Goal: Complete application form: Complete application form

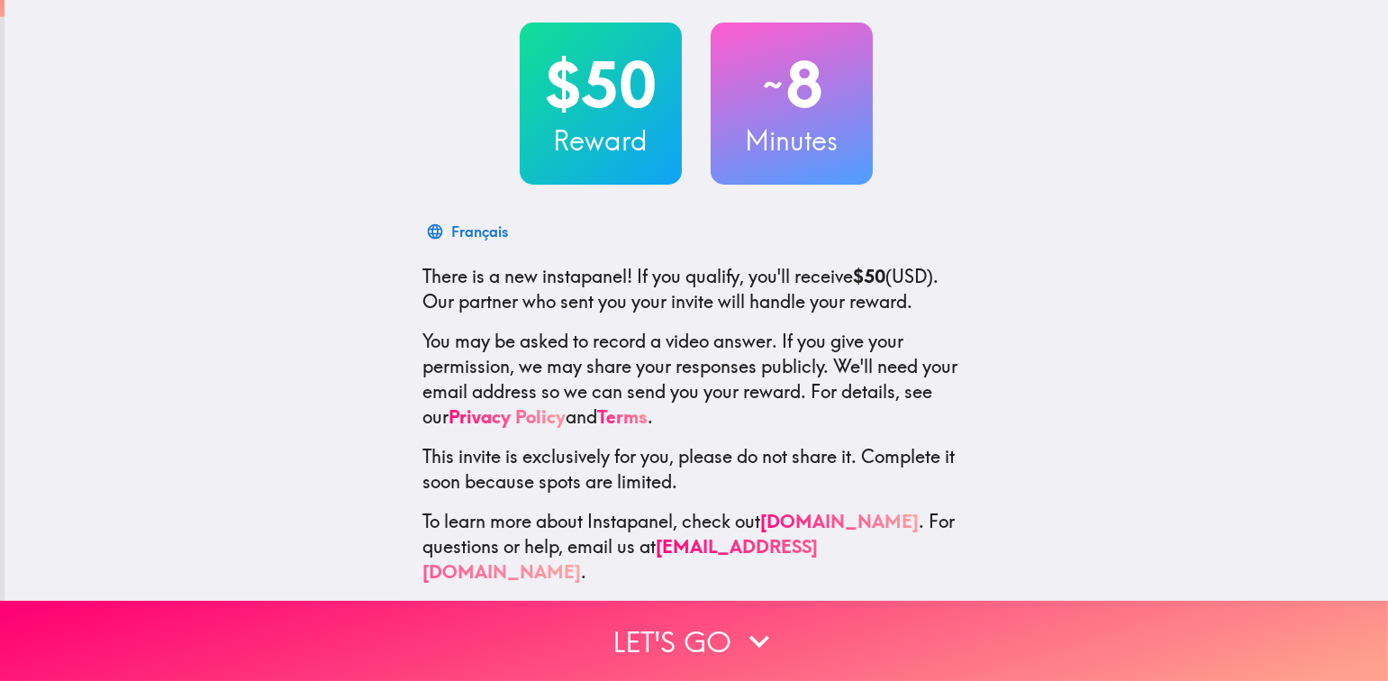
scroll to position [94, 0]
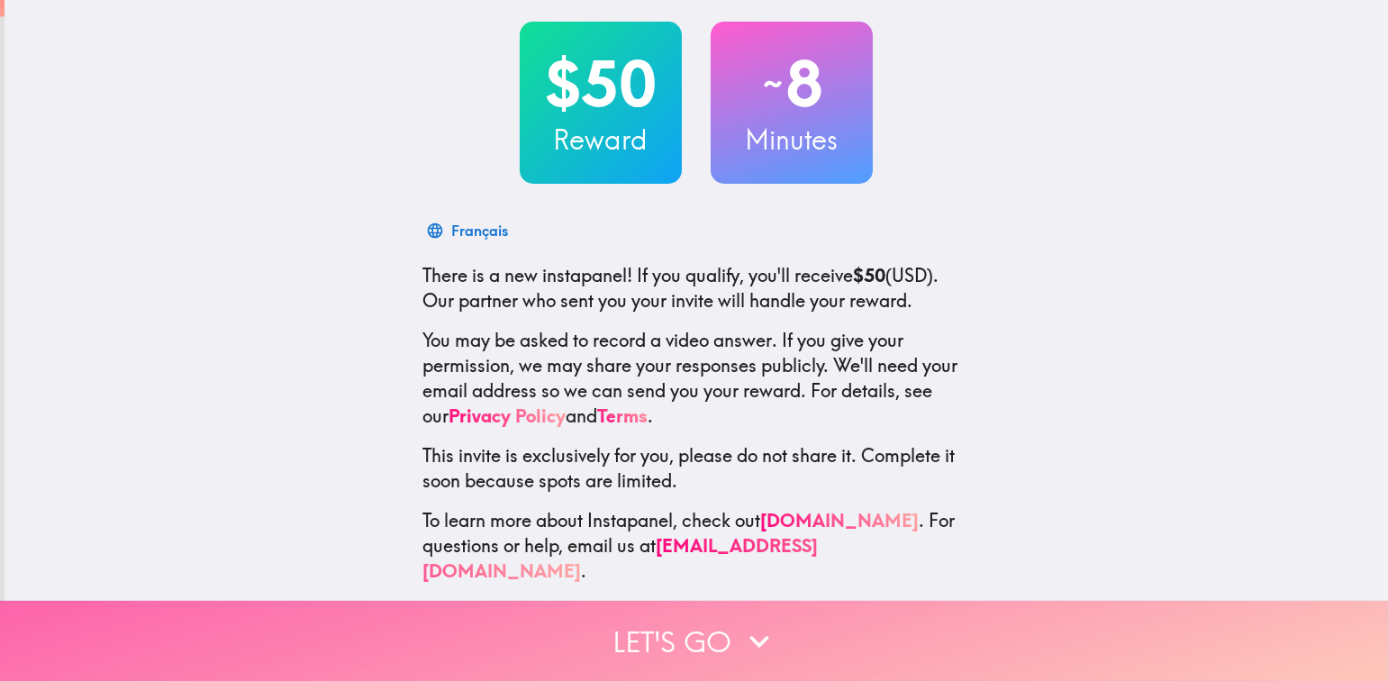
click at [682, 619] on button "Let's go" at bounding box center [694, 641] width 1388 height 80
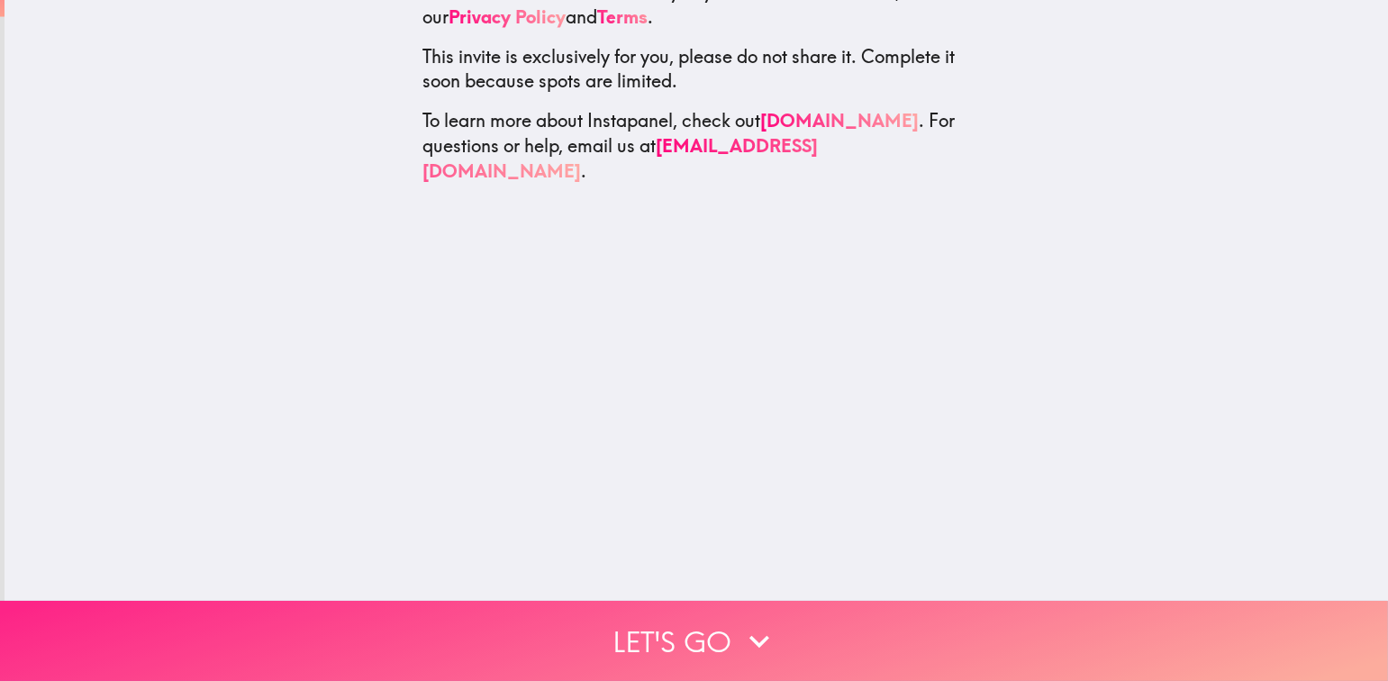
scroll to position [0, 0]
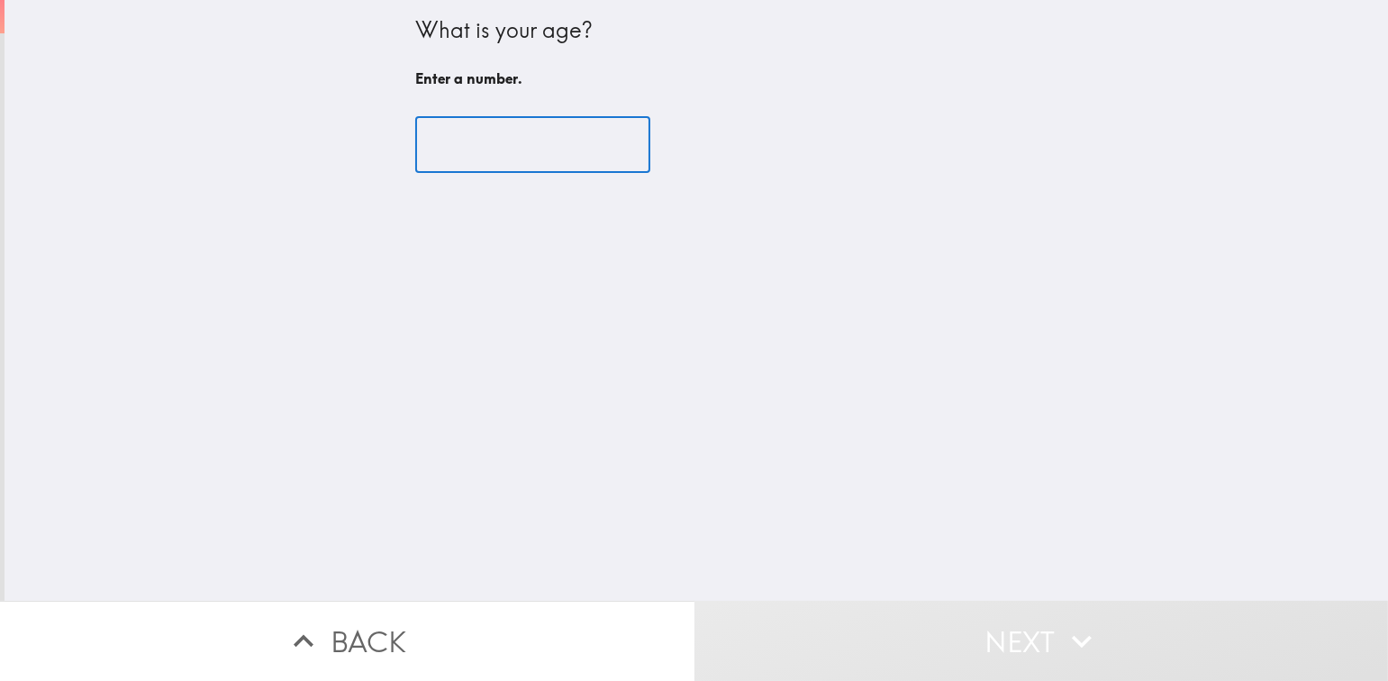
click at [490, 151] on input "number" at bounding box center [532, 145] width 235 height 56
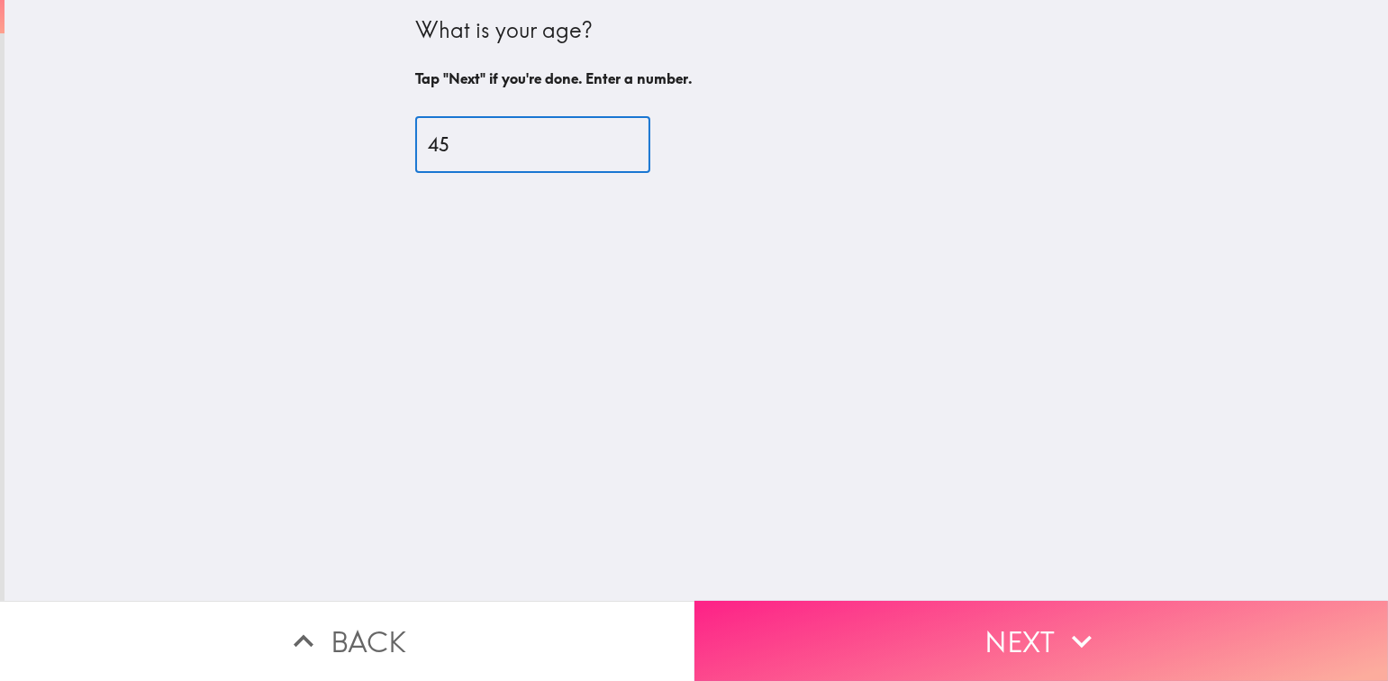
type input "45"
click at [969, 620] on button "Next" at bounding box center [1041, 641] width 694 height 80
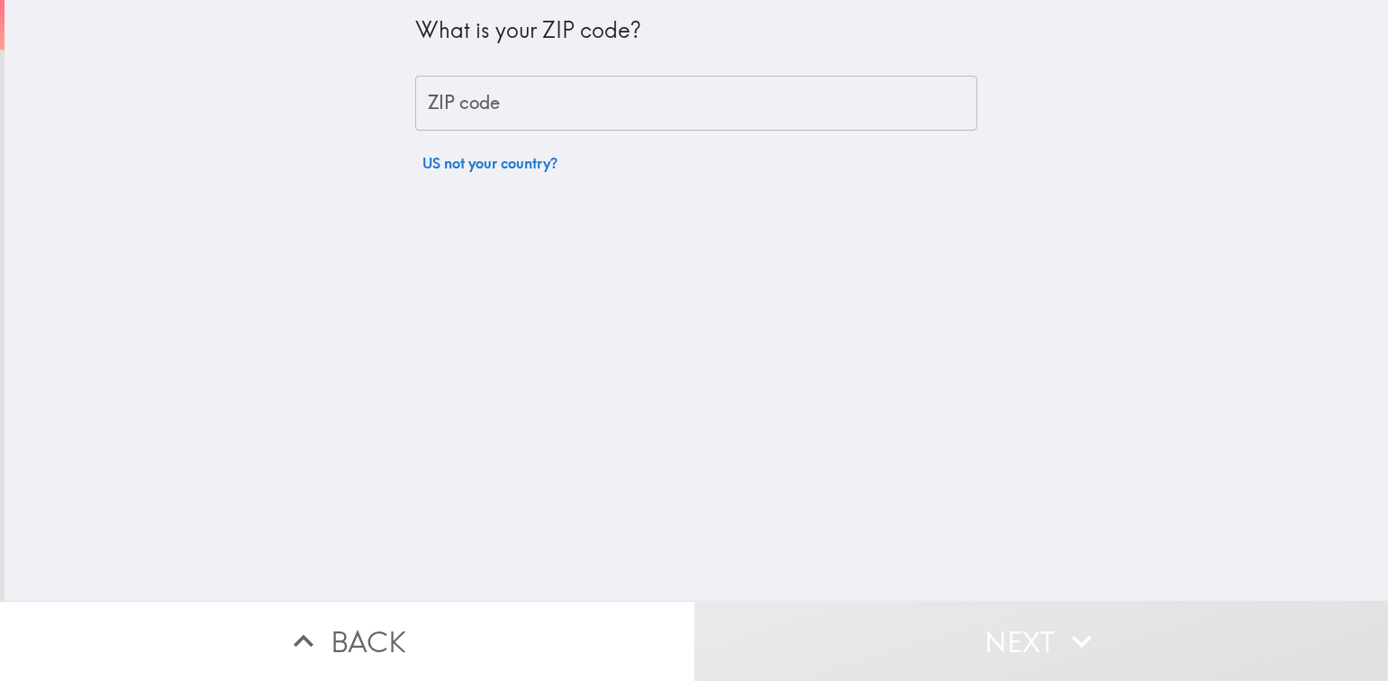
click at [563, 102] on input "ZIP code" at bounding box center [696, 104] width 562 height 56
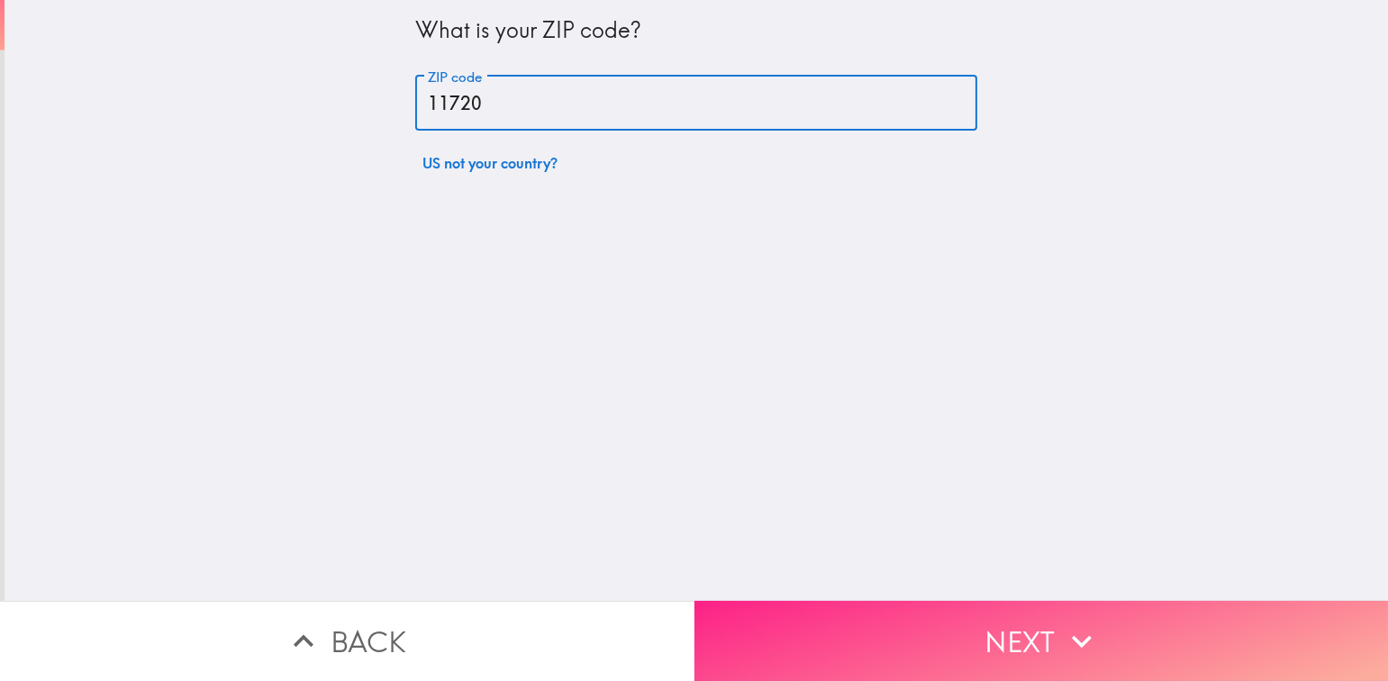
type input "11720"
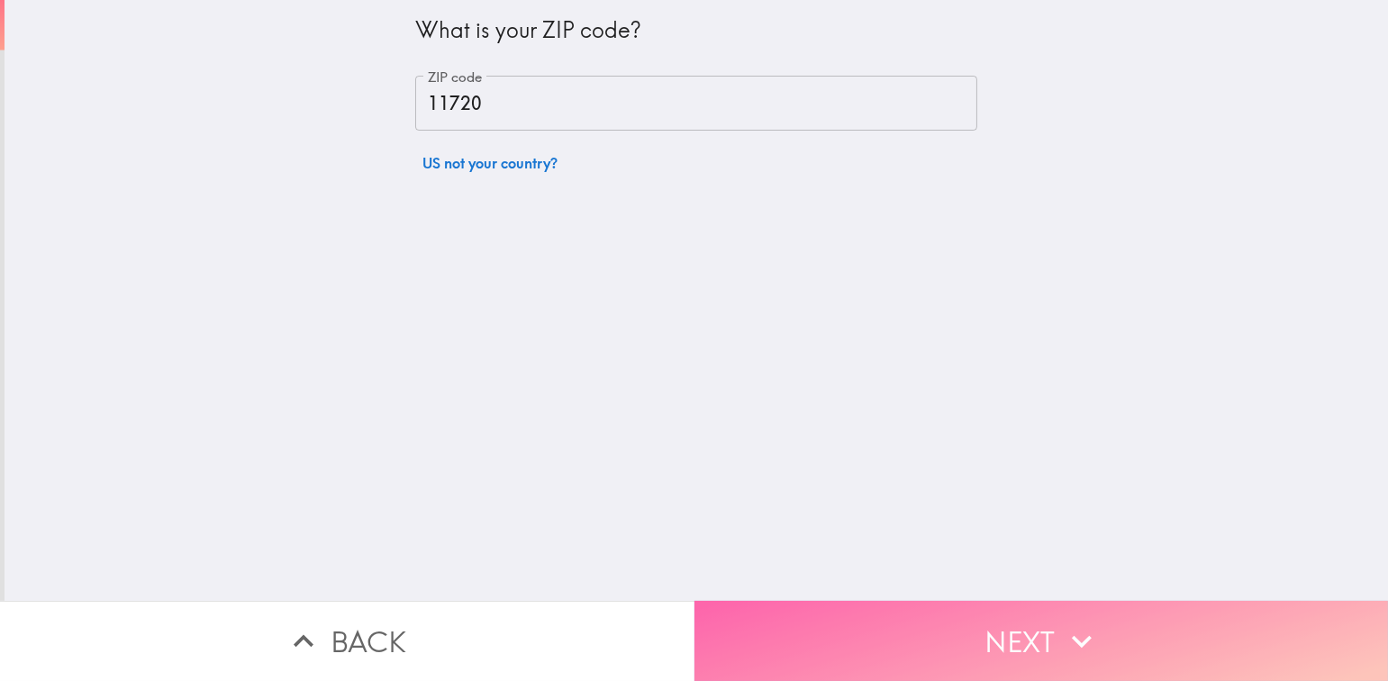
click at [886, 654] on button "Next" at bounding box center [1041, 641] width 694 height 80
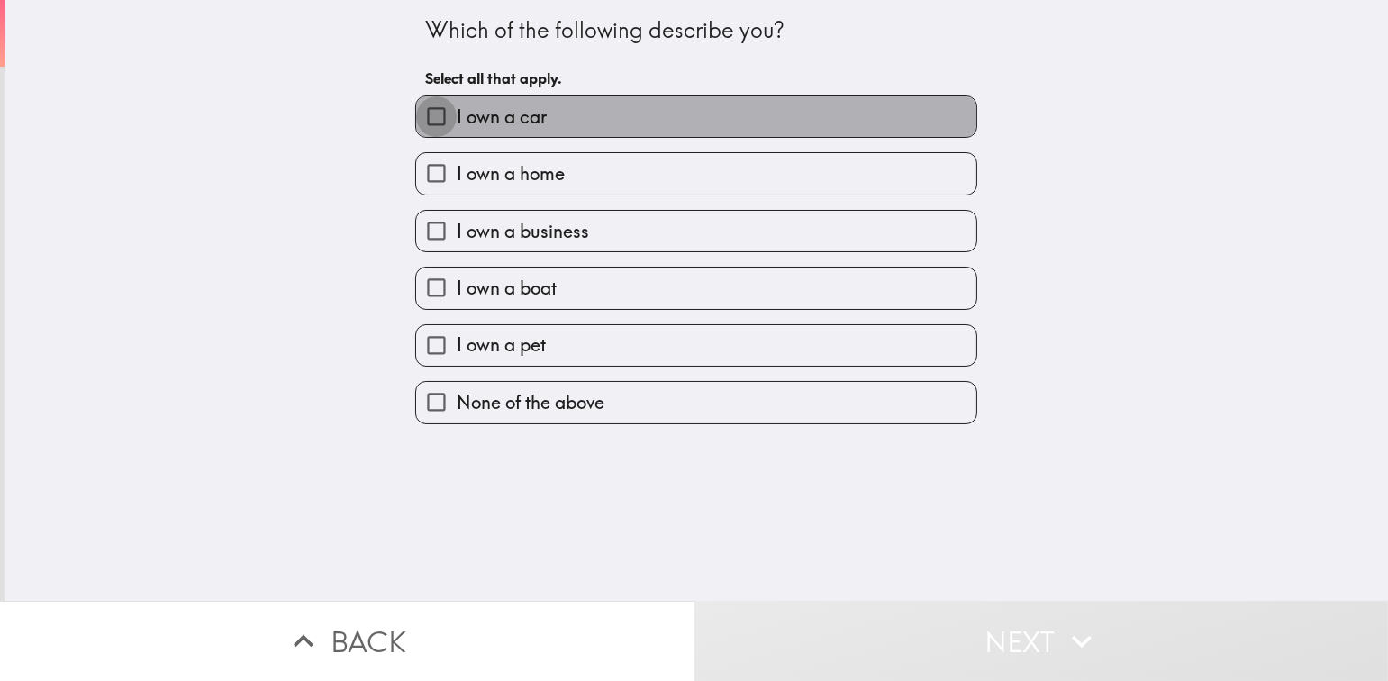
click at [423, 117] on input "I own a car" at bounding box center [436, 116] width 41 height 41
checkbox input "true"
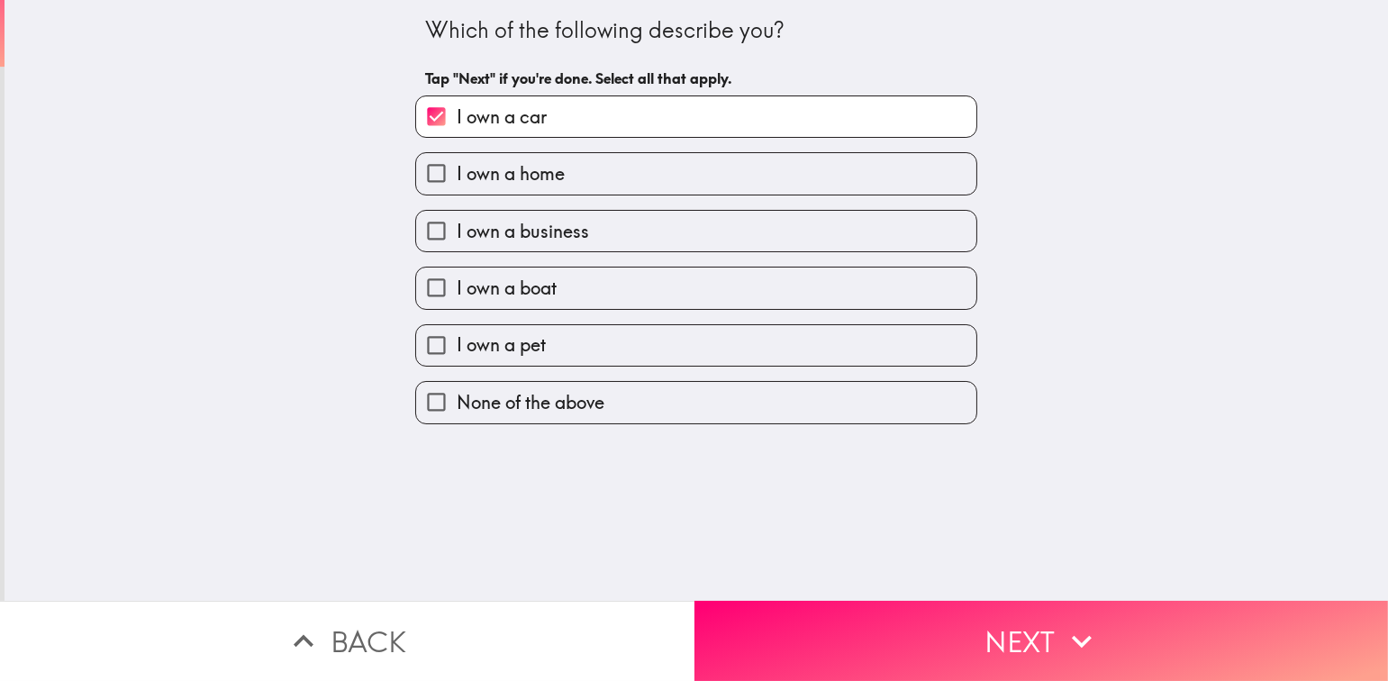
click at [420, 175] on input "I own a home" at bounding box center [436, 173] width 41 height 41
checkbox input "true"
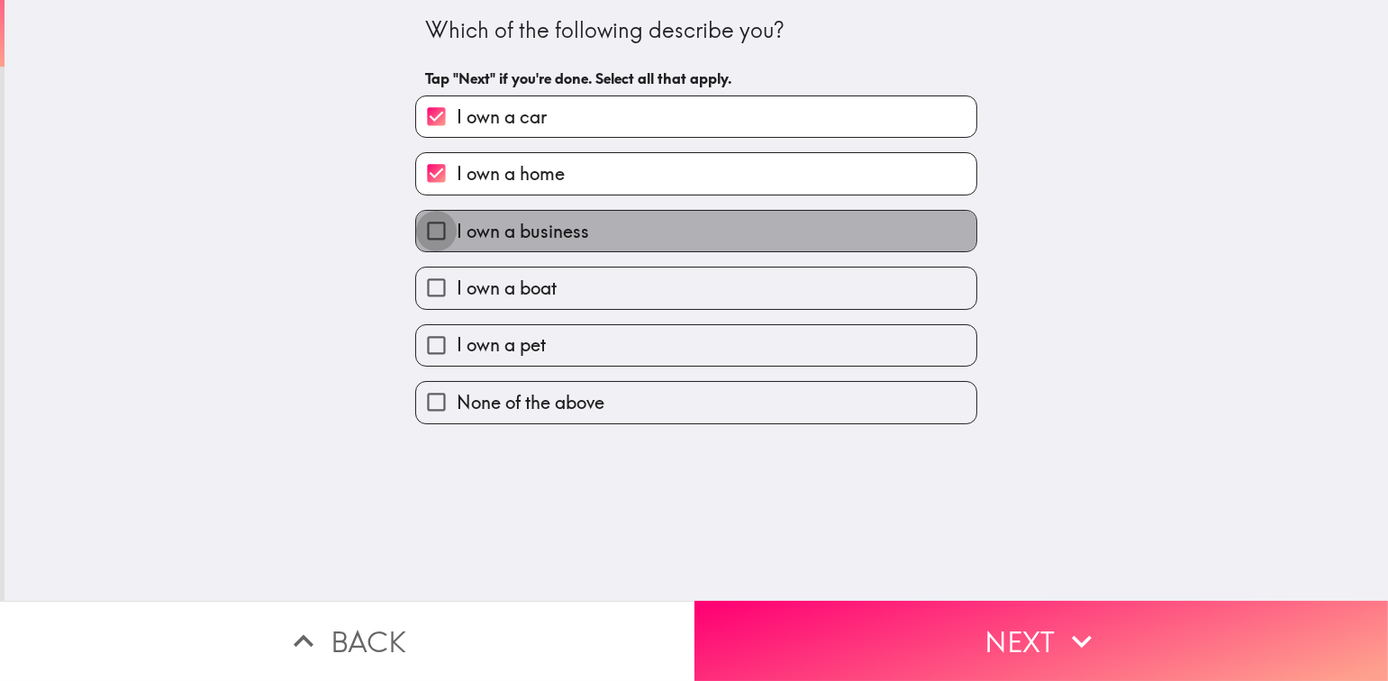
click at [420, 231] on input "I own a business" at bounding box center [436, 231] width 41 height 41
checkbox input "true"
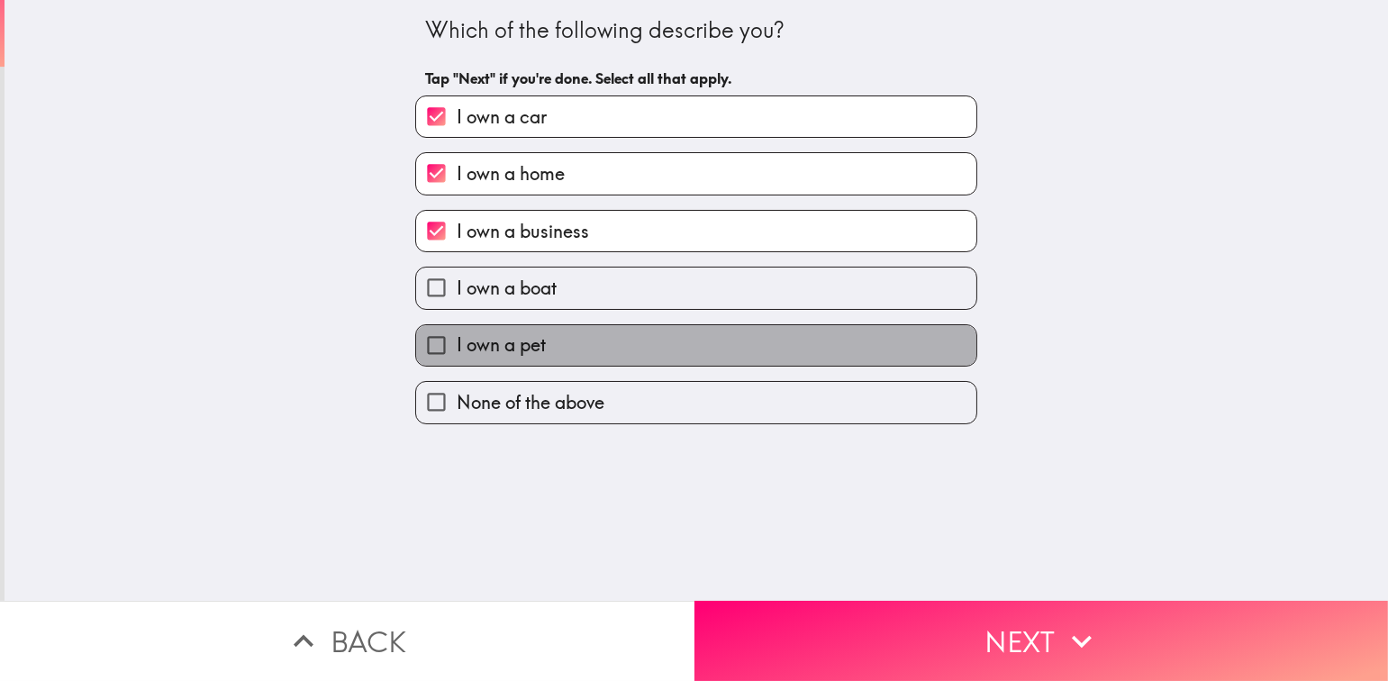
click at [511, 327] on label "I own a pet" at bounding box center [696, 345] width 560 height 41
click at [457, 327] on input "I own a pet" at bounding box center [436, 345] width 41 height 41
checkbox input "true"
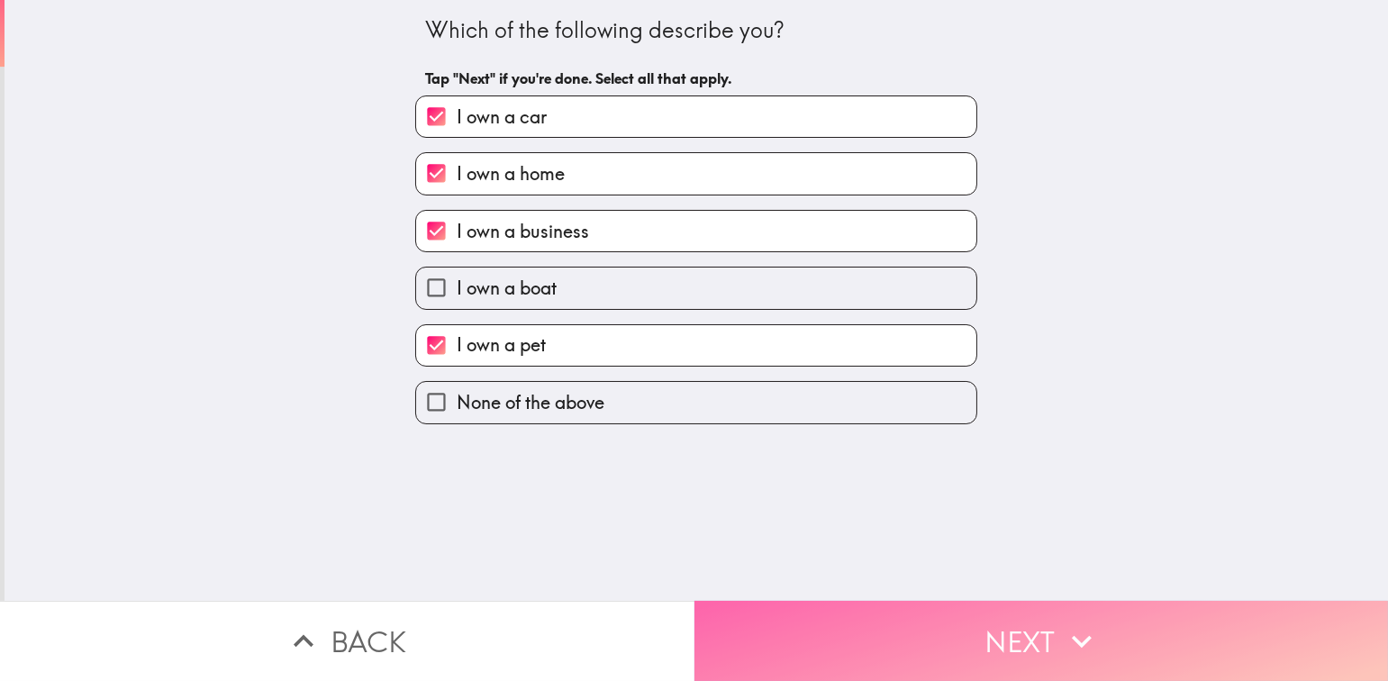
click at [985, 638] on button "Next" at bounding box center [1041, 641] width 694 height 80
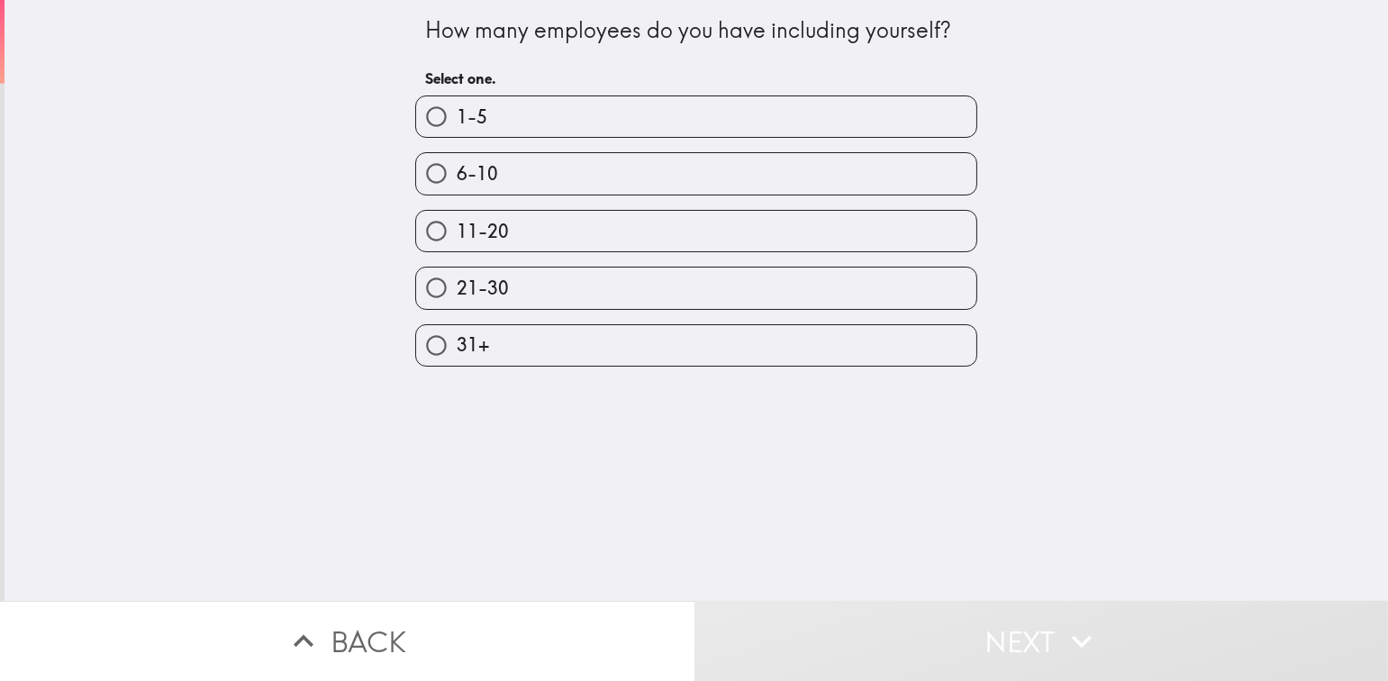
click at [504, 115] on label "1-5" at bounding box center [696, 116] width 560 height 41
click at [457, 115] on input "1-5" at bounding box center [436, 116] width 41 height 41
radio input "true"
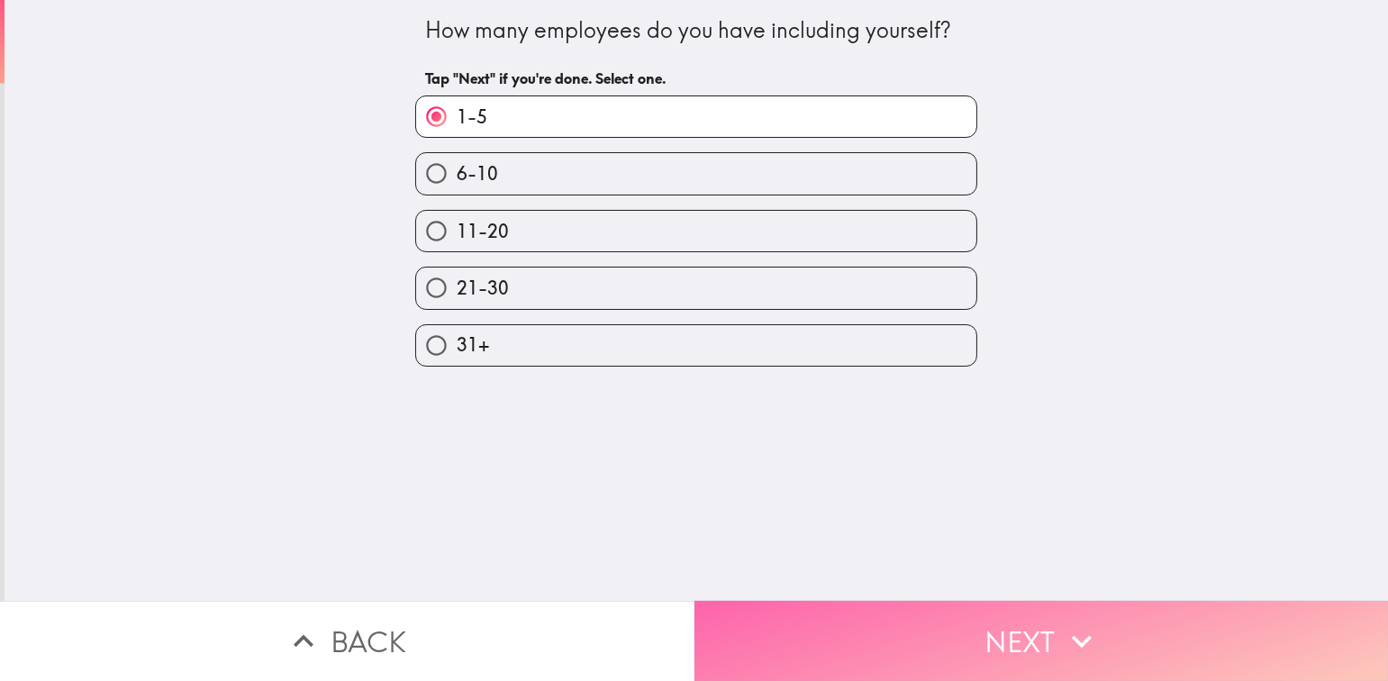
click at [889, 630] on button "Next" at bounding box center [1041, 641] width 694 height 80
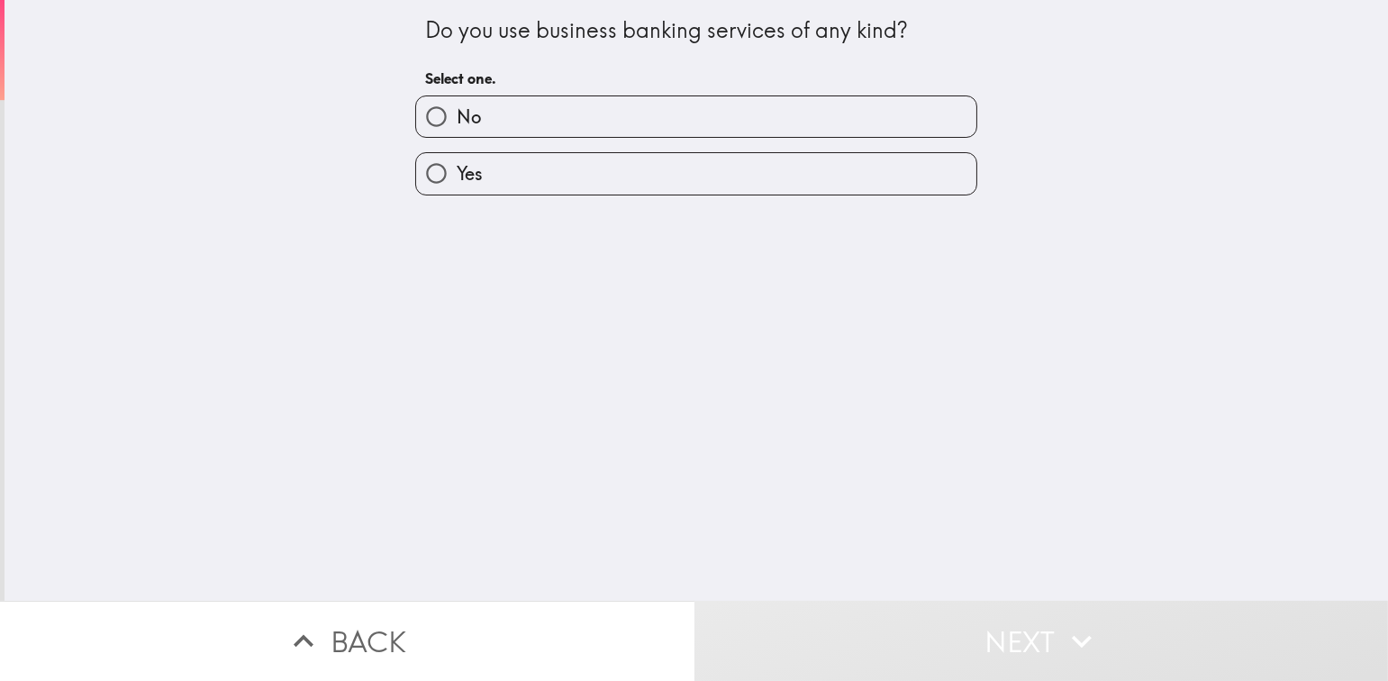
click at [615, 181] on label "Yes" at bounding box center [696, 173] width 560 height 41
click at [457, 181] on input "Yes" at bounding box center [436, 173] width 41 height 41
radio input "true"
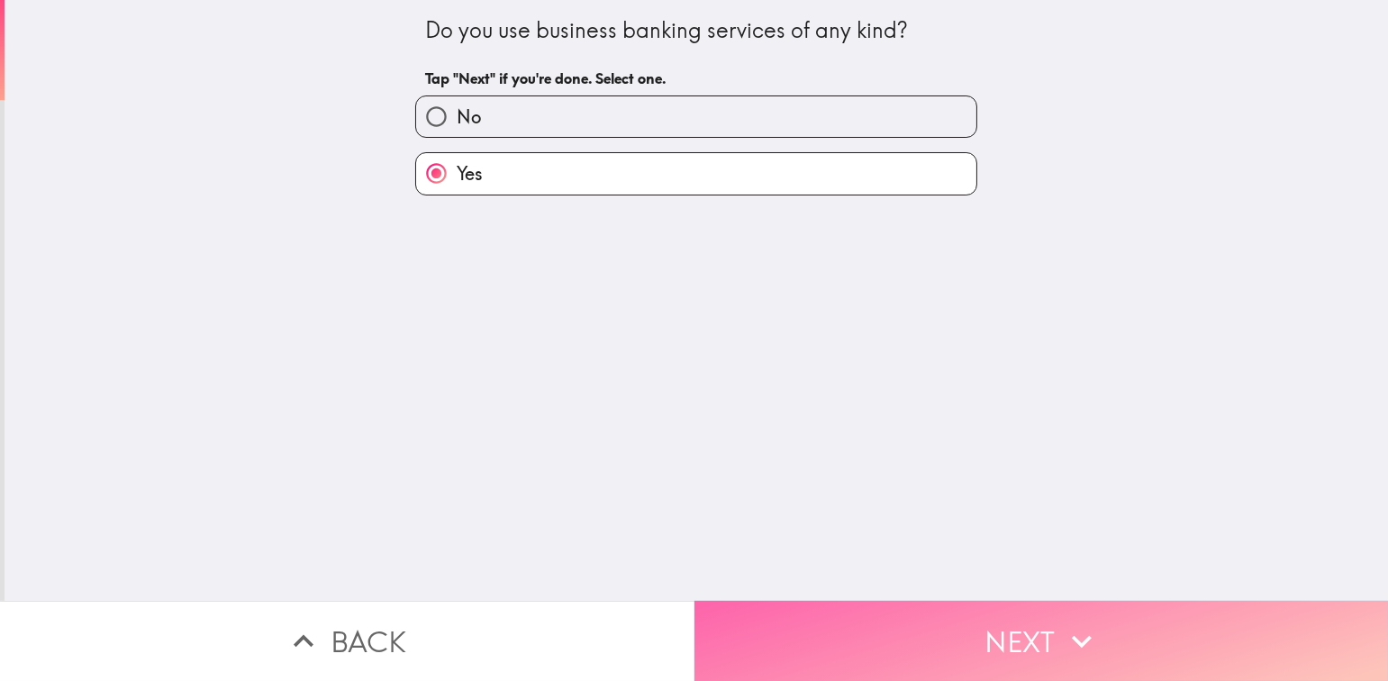
click at [930, 626] on button "Next" at bounding box center [1041, 641] width 694 height 80
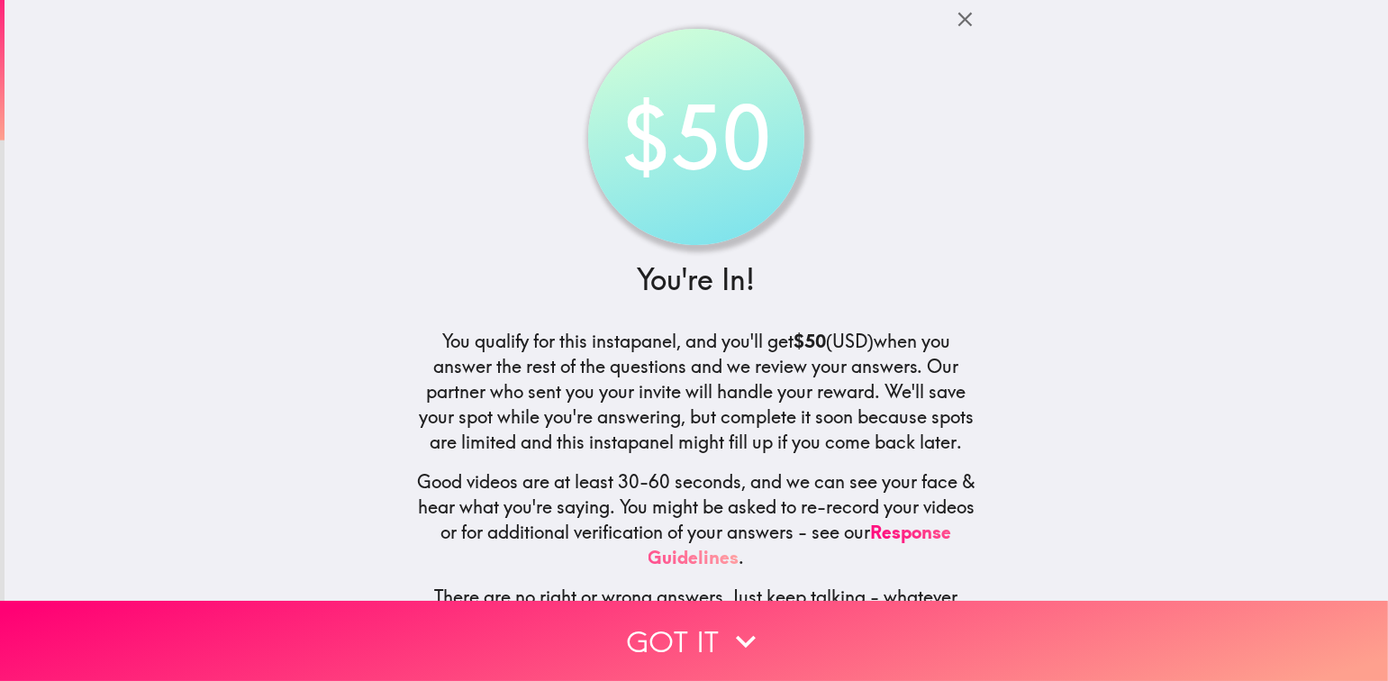
scroll to position [86, 0]
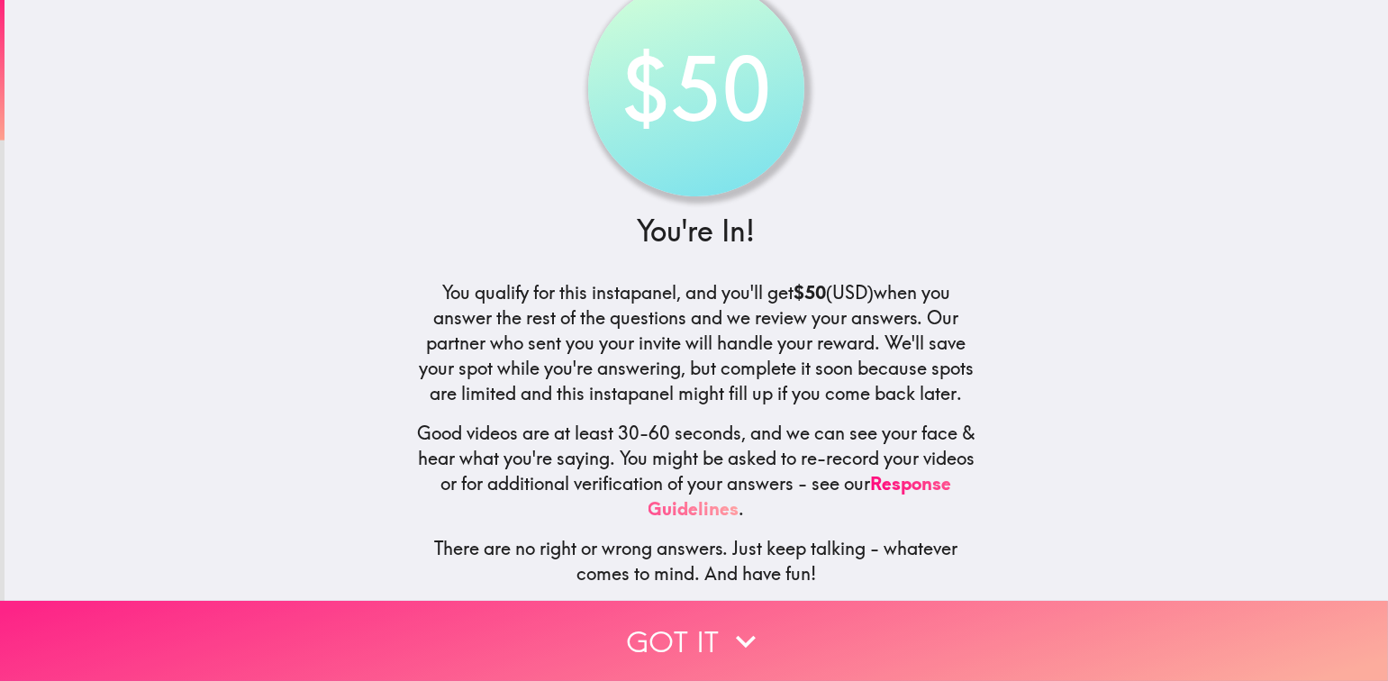
click at [695, 630] on button "Got it" at bounding box center [694, 641] width 1388 height 80
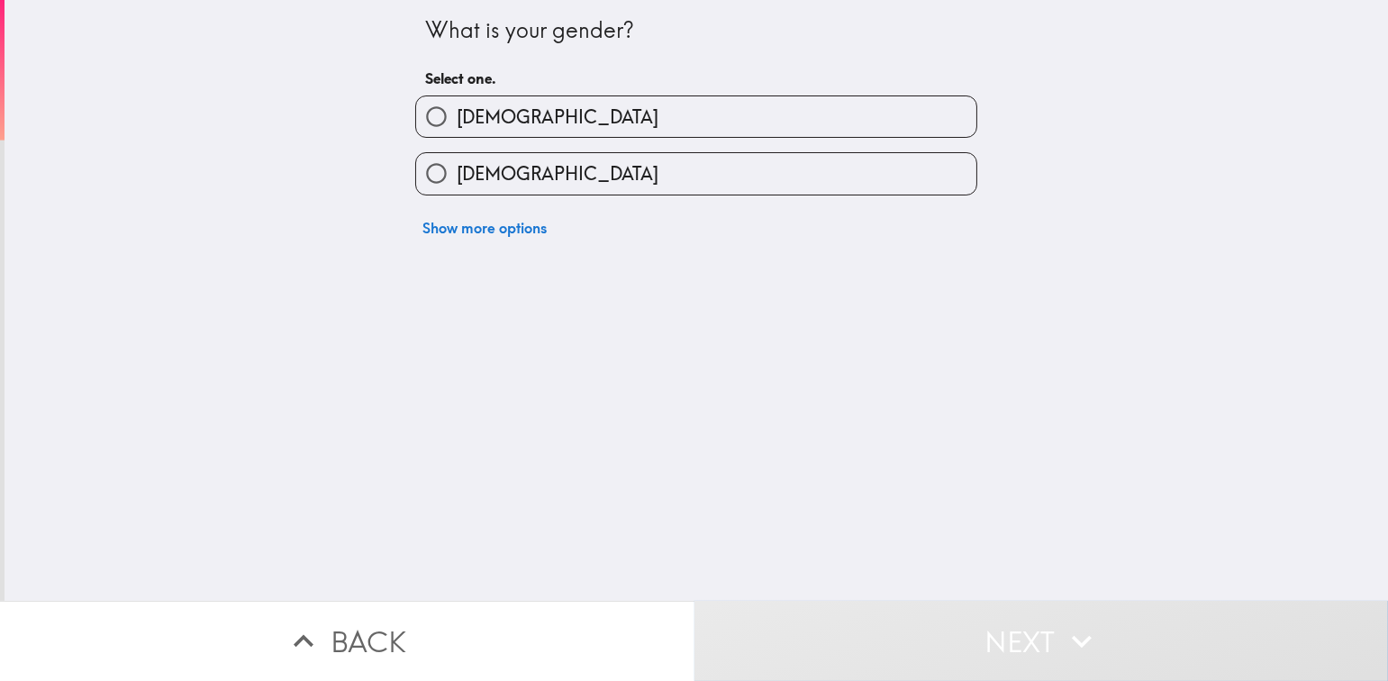
scroll to position [0, 0]
click at [550, 107] on label "[DEMOGRAPHIC_DATA]" at bounding box center [696, 116] width 560 height 41
click at [457, 107] on input "[DEMOGRAPHIC_DATA]" at bounding box center [436, 116] width 41 height 41
radio input "true"
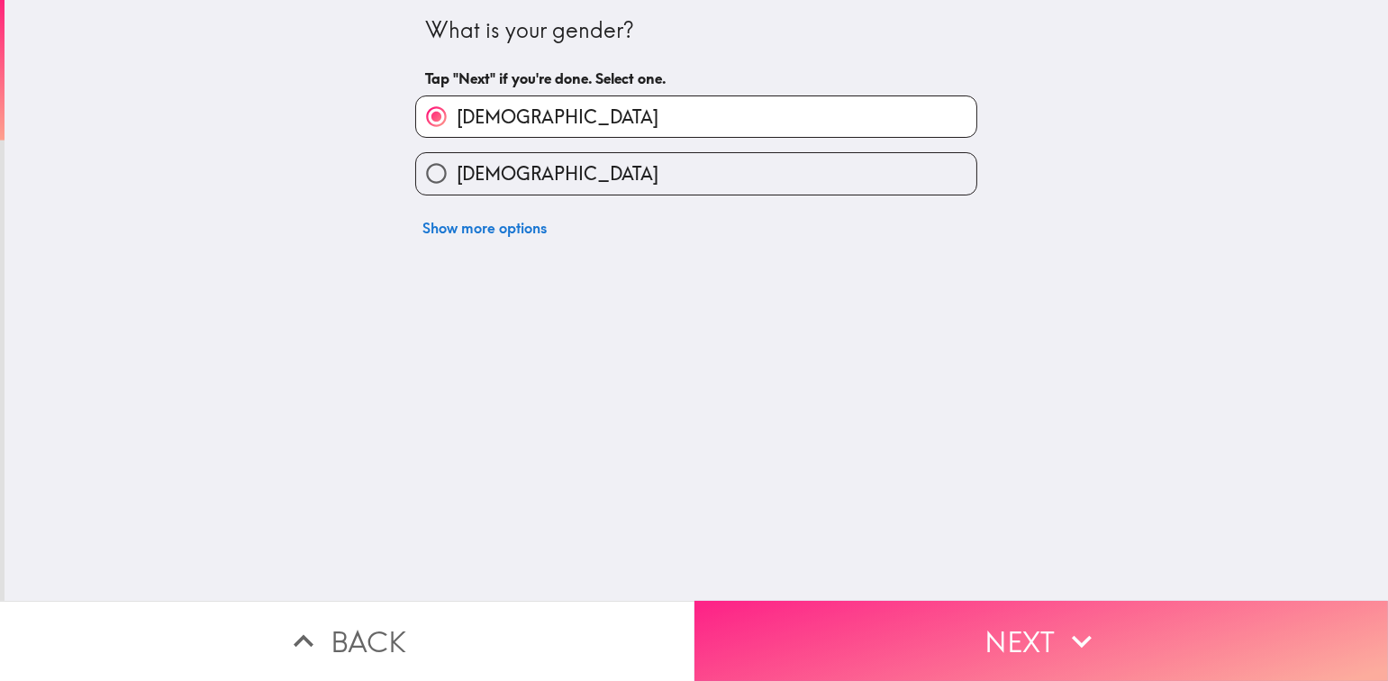
click at [965, 636] on button "Next" at bounding box center [1041, 641] width 694 height 80
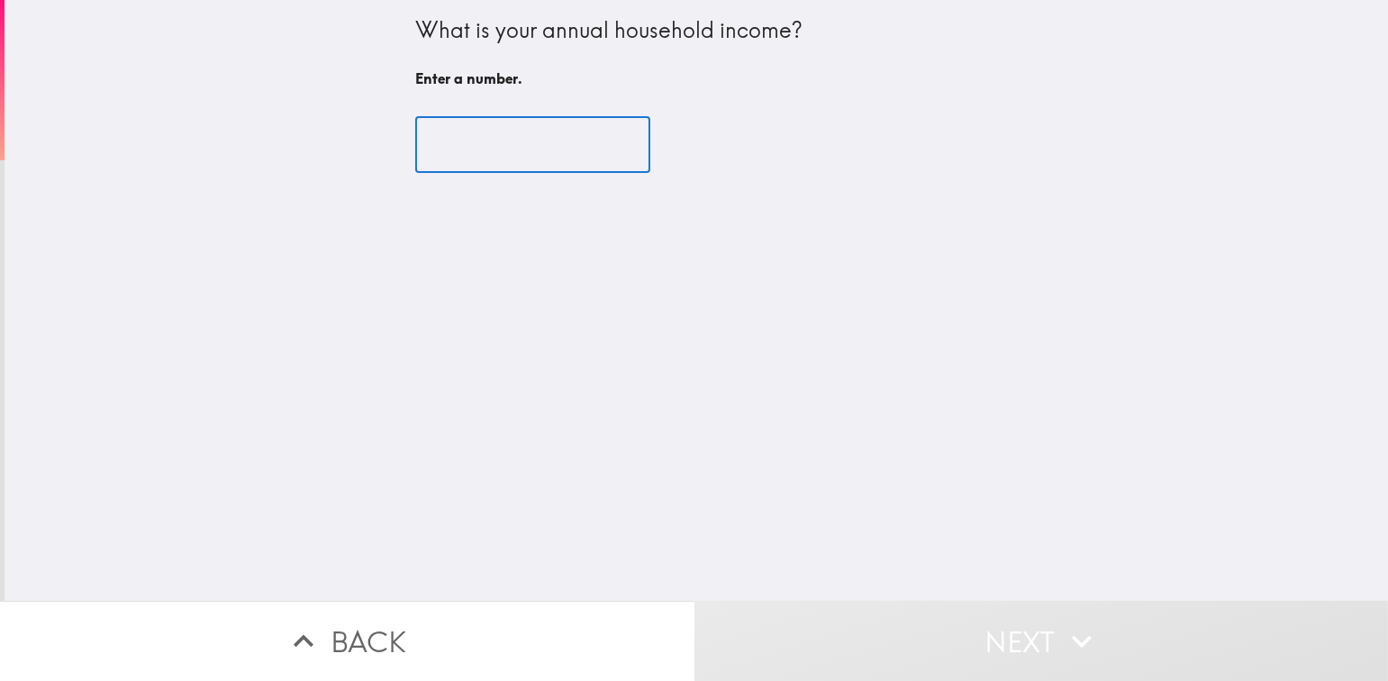
click at [529, 143] on input "number" at bounding box center [532, 145] width 235 height 56
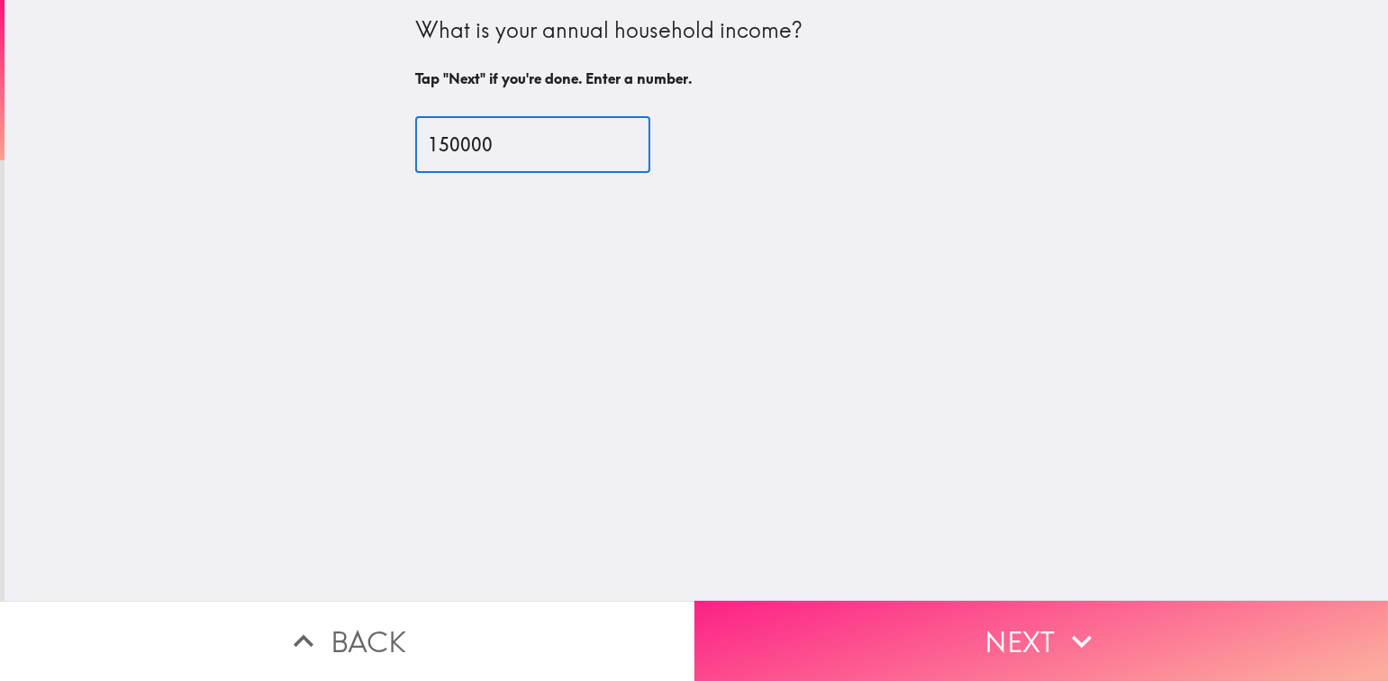
type input "150000"
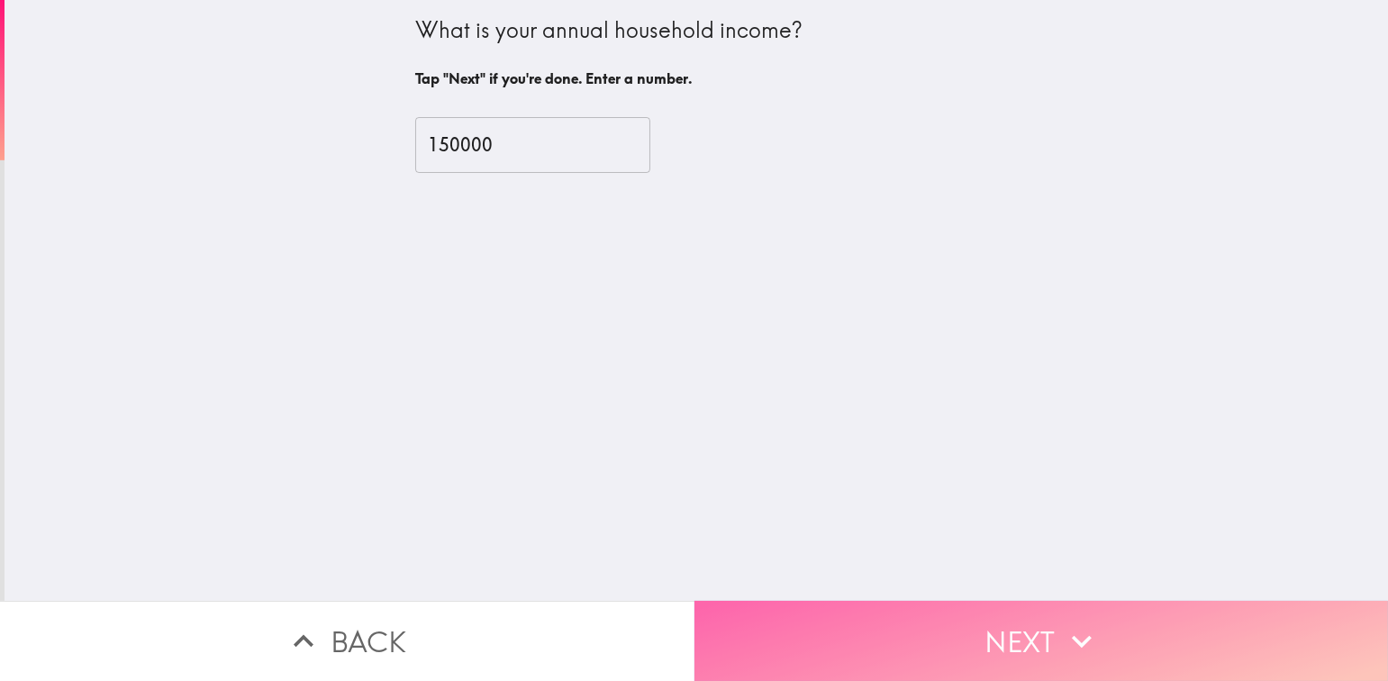
click at [1016, 641] on button "Next" at bounding box center [1041, 641] width 694 height 80
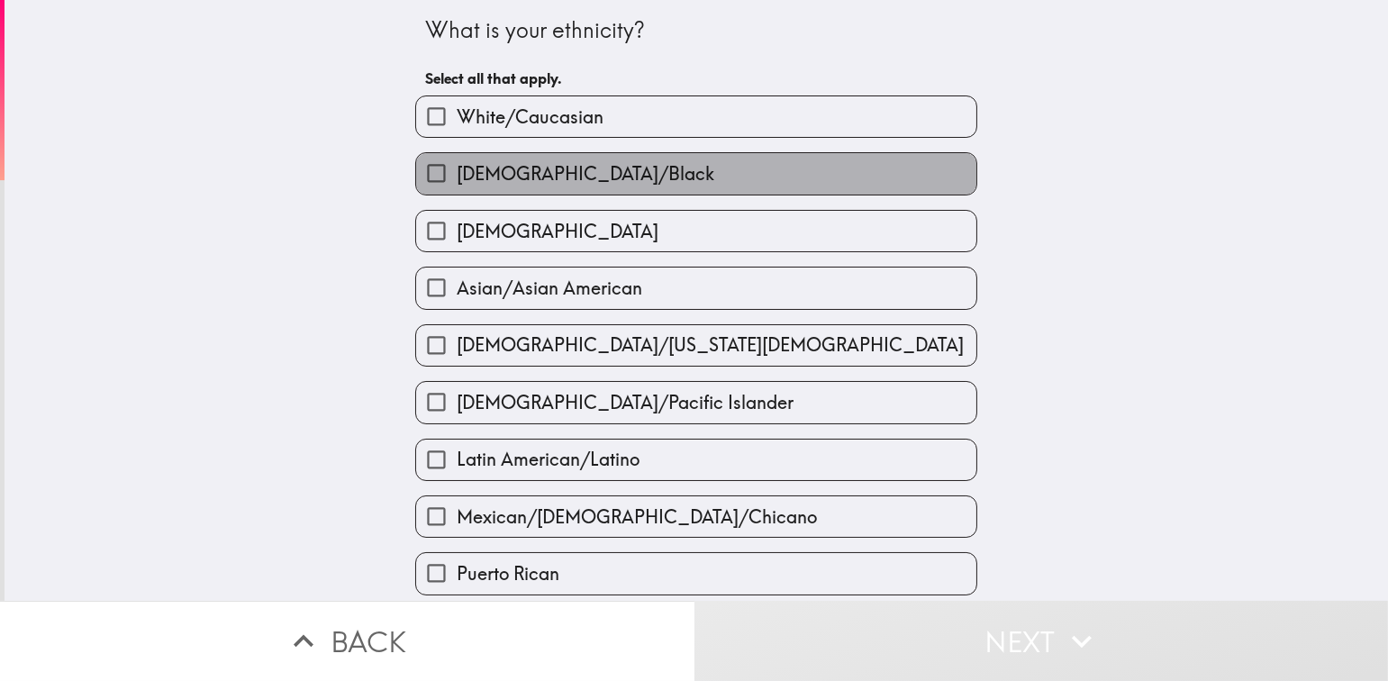
click at [512, 186] on label "[DEMOGRAPHIC_DATA]/Black" at bounding box center [696, 173] width 560 height 41
click at [457, 186] on input "[DEMOGRAPHIC_DATA]/Black" at bounding box center [436, 173] width 41 height 41
checkbox input "true"
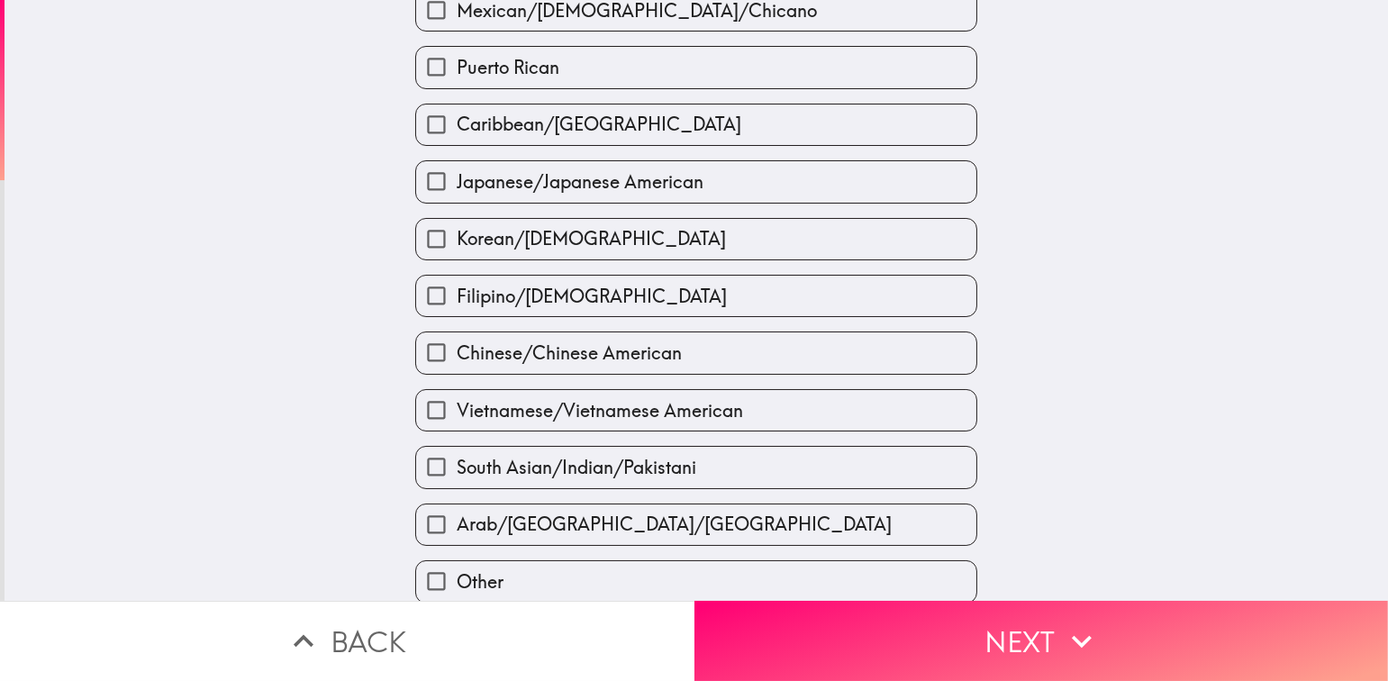
scroll to position [572, 0]
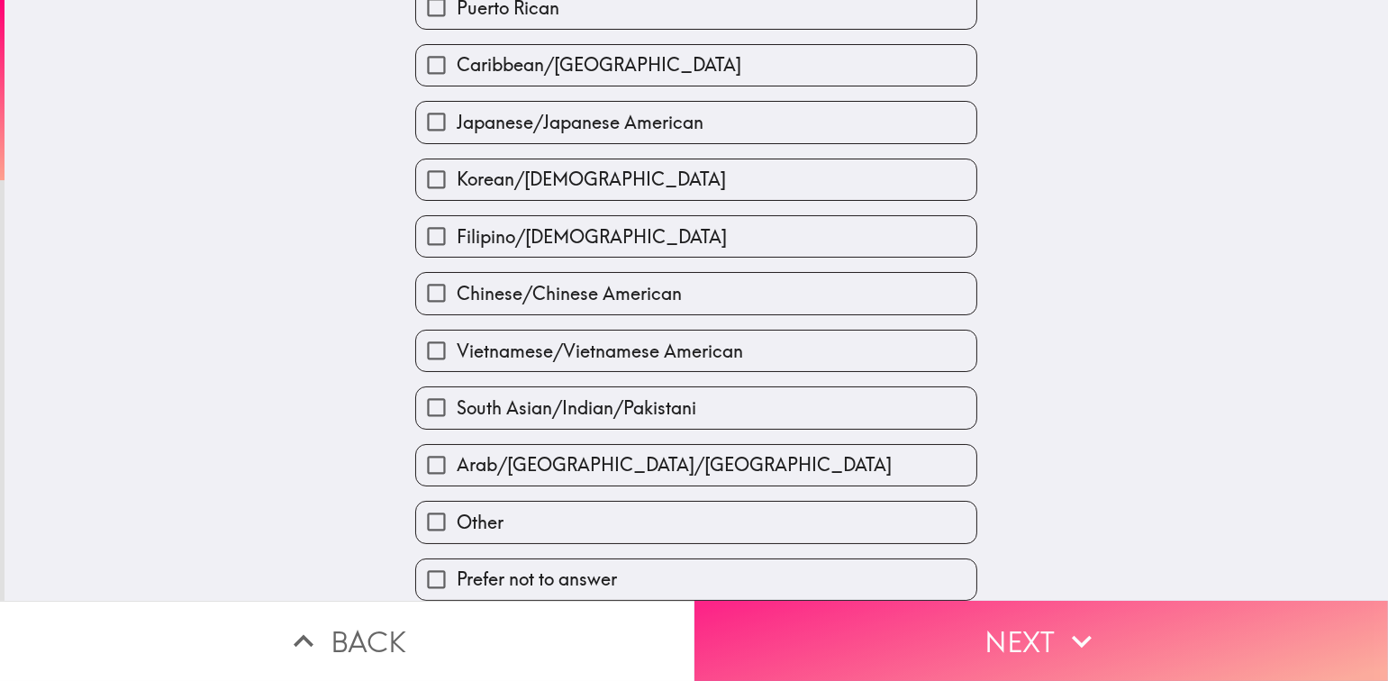
click at [972, 633] on button "Next" at bounding box center [1041, 641] width 694 height 80
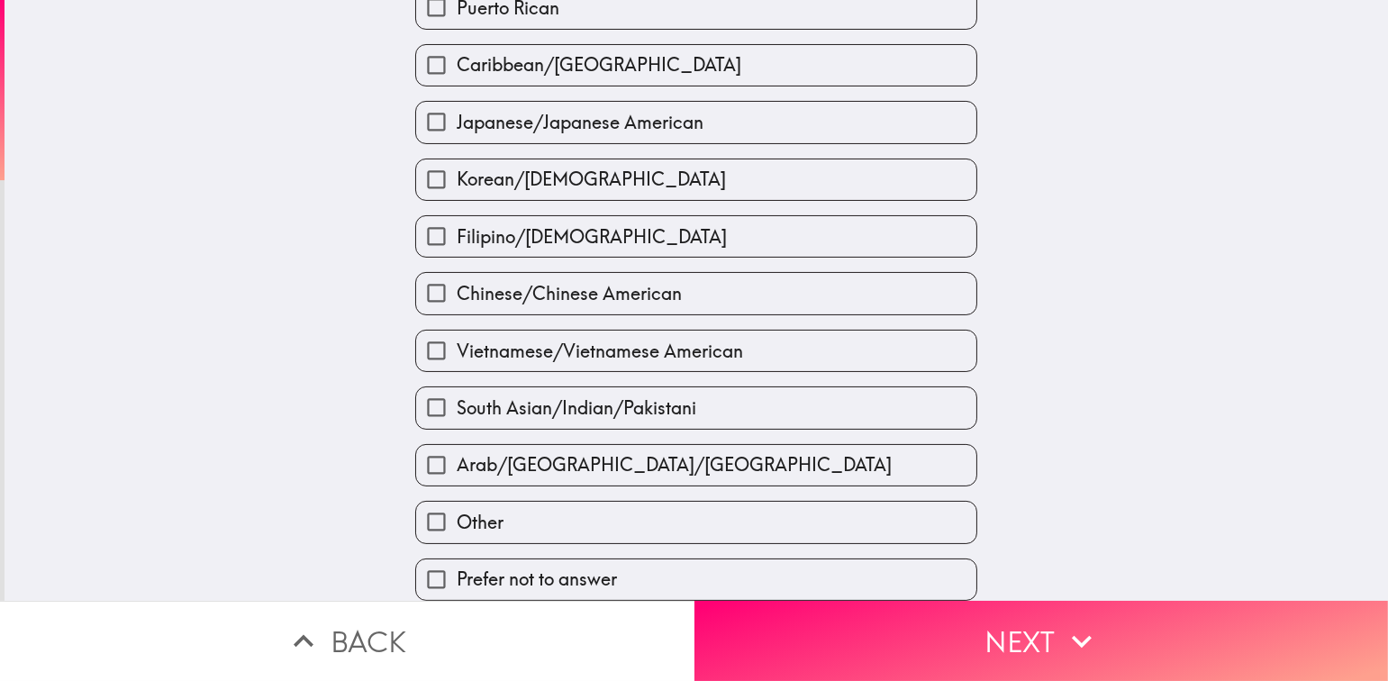
scroll to position [0, 0]
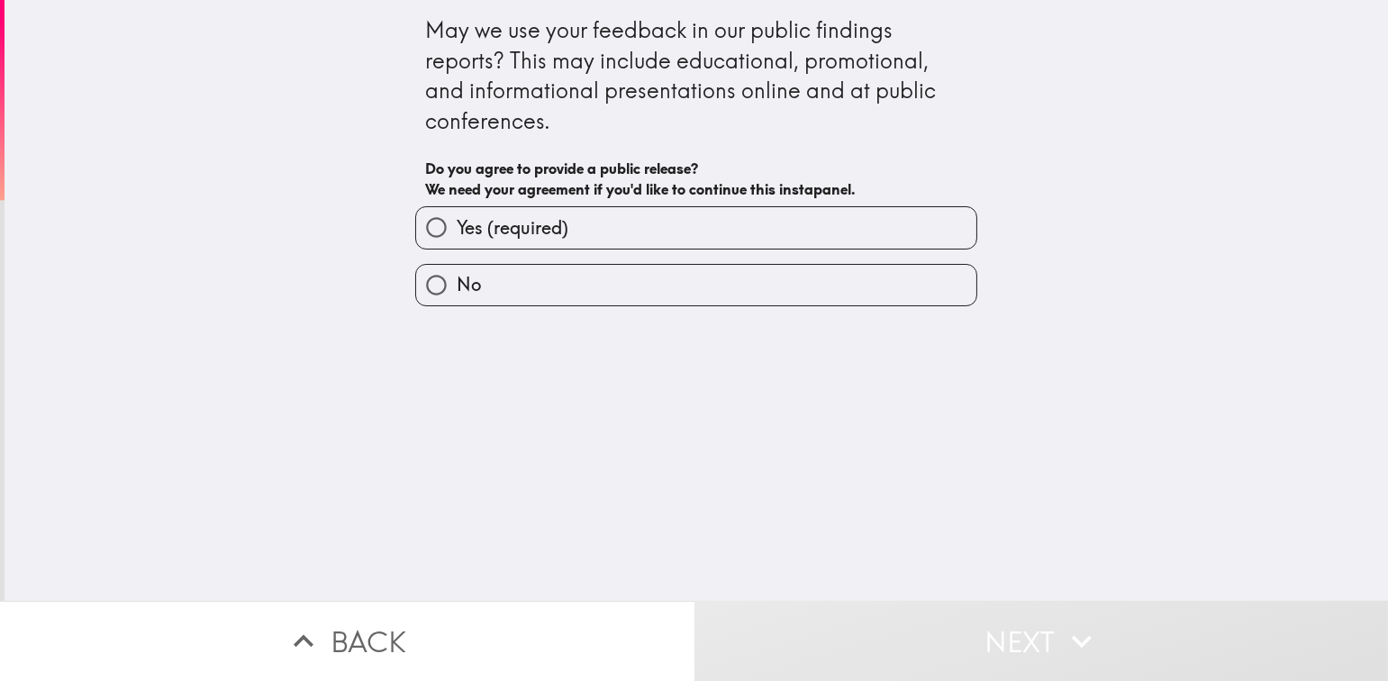
click at [657, 230] on label "Yes (required)" at bounding box center [696, 227] width 560 height 41
click at [457, 230] on input "Yes (required)" at bounding box center [436, 227] width 41 height 41
radio input "true"
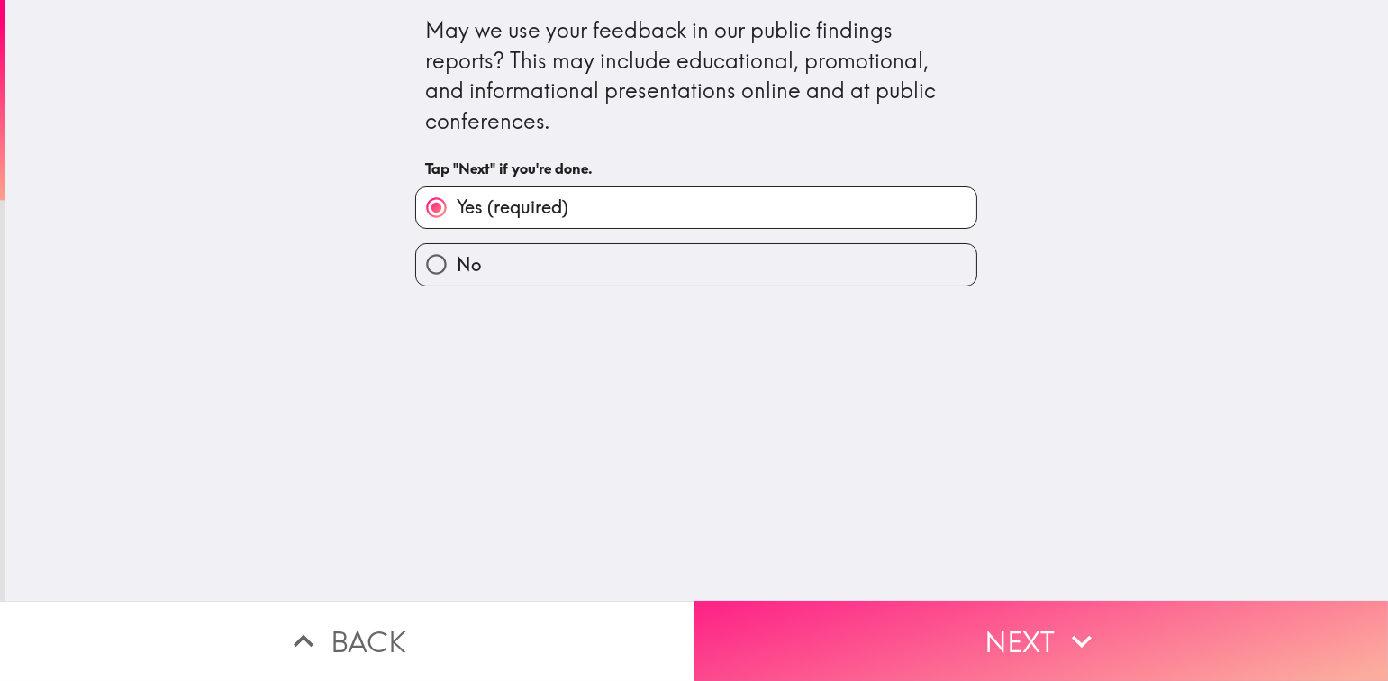
click at [967, 654] on button "Next" at bounding box center [1041, 641] width 694 height 80
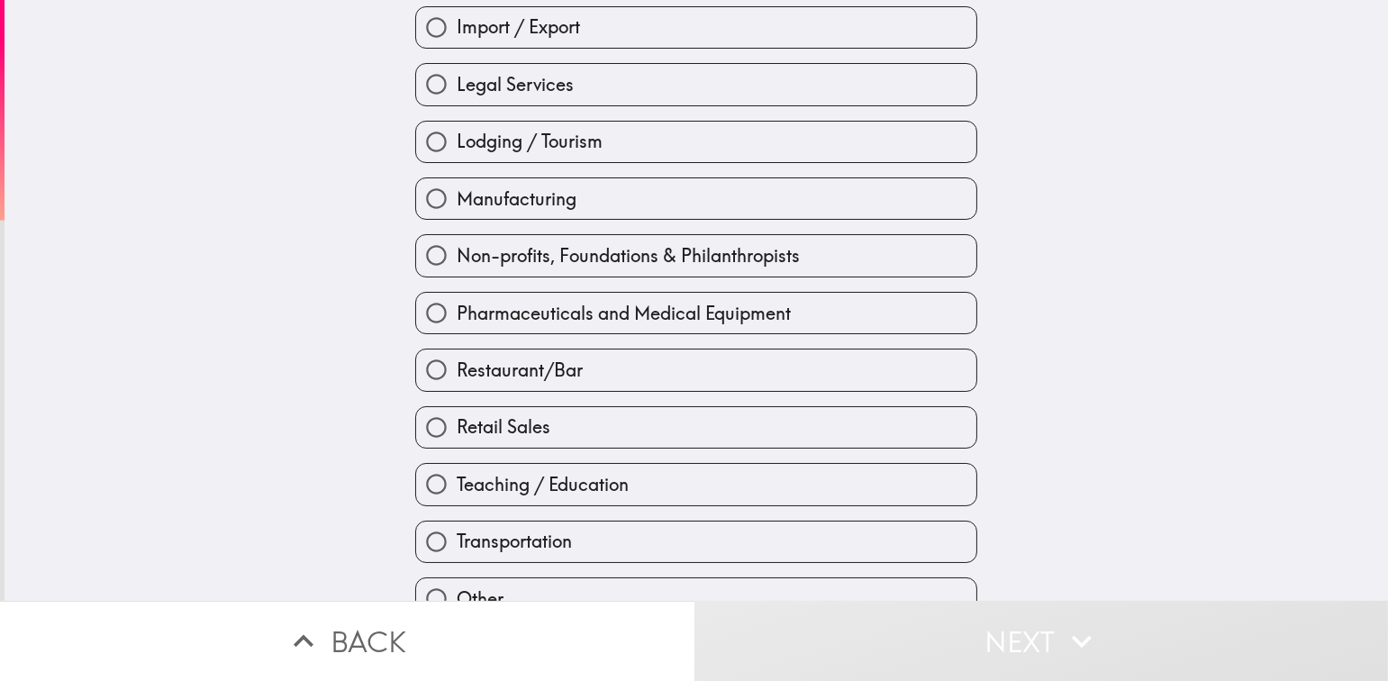
scroll to position [628, 0]
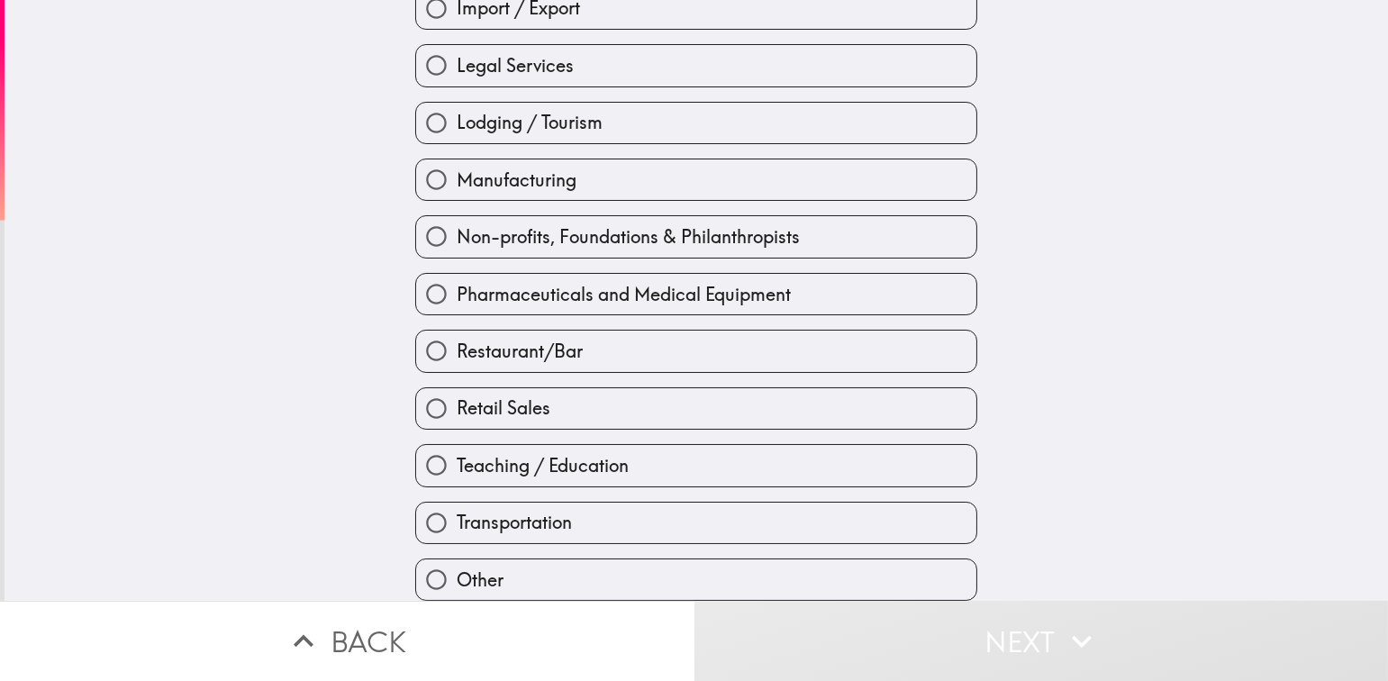
click at [533, 570] on label "Other" at bounding box center [696, 579] width 560 height 41
click at [457, 570] on input "Other" at bounding box center [436, 579] width 41 height 41
radio input "true"
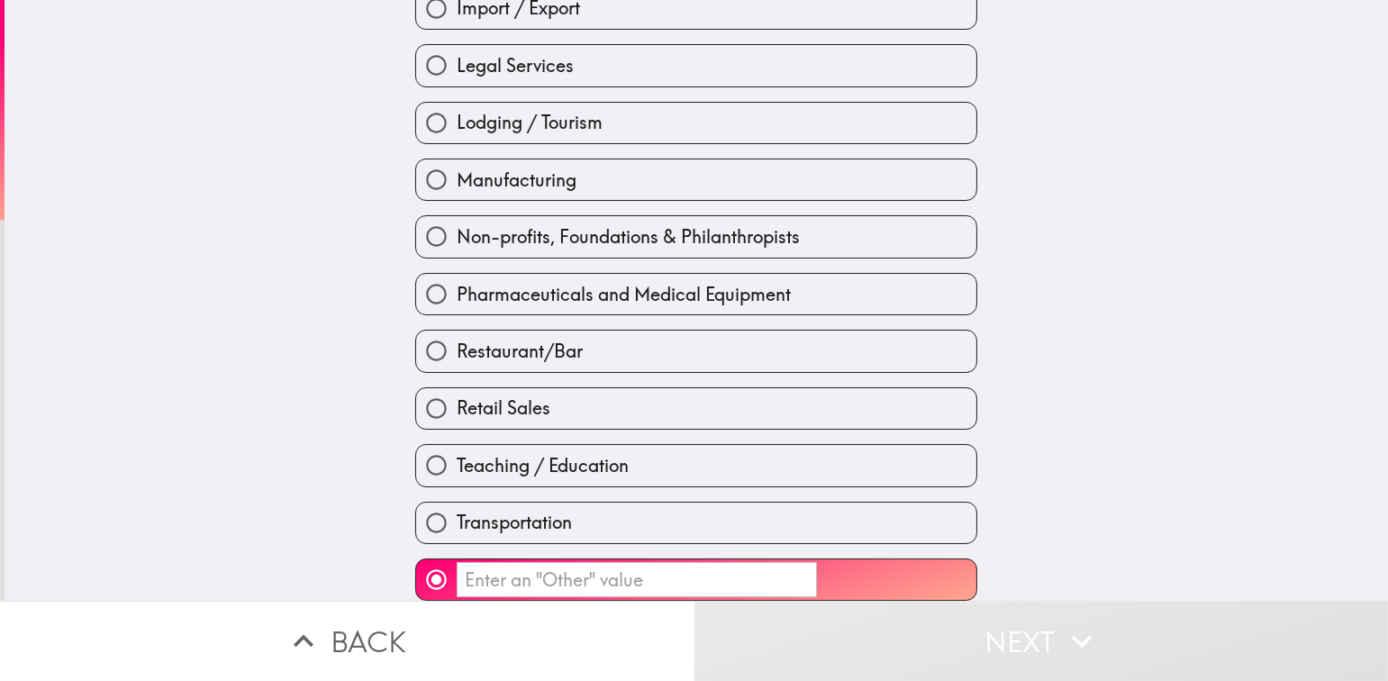
click at [540, 565] on input "​" at bounding box center [637, 579] width 360 height 35
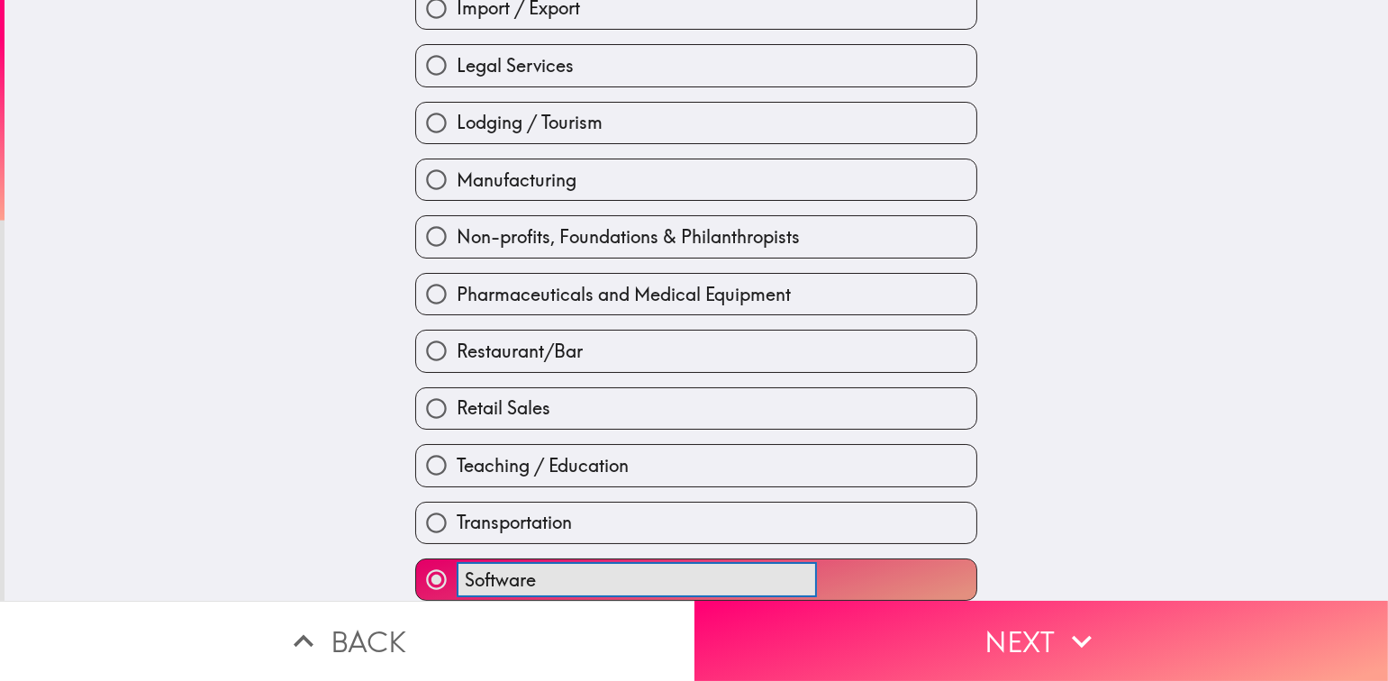
click at [416, 559] on button "Software ​" at bounding box center [696, 579] width 560 height 41
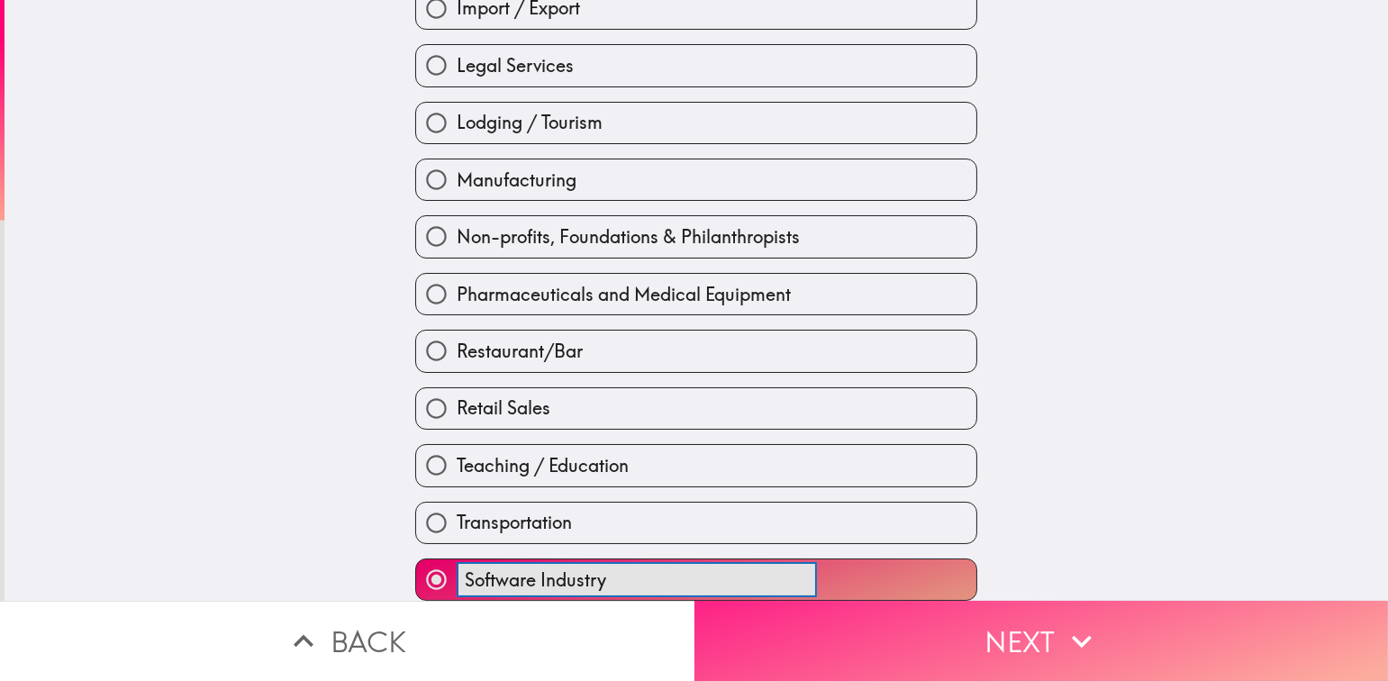
type input "Software Industry"
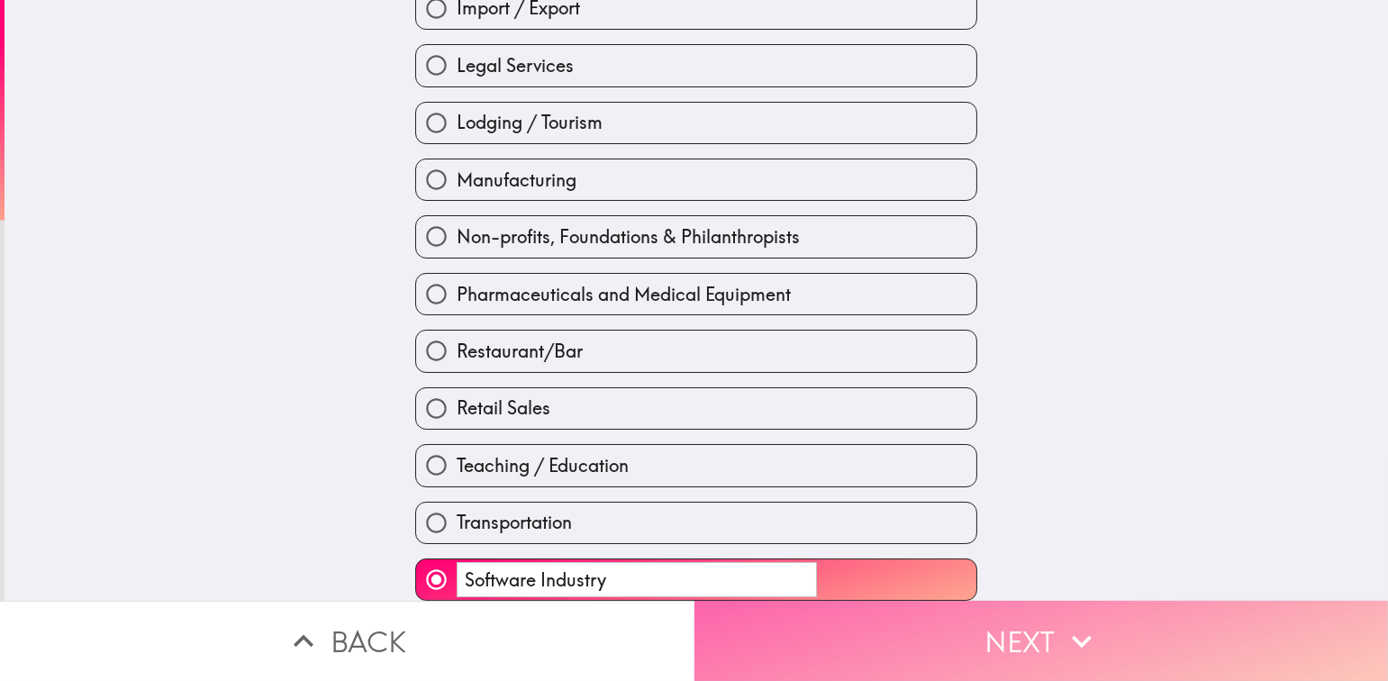
click at [1180, 623] on button "Next" at bounding box center [1041, 641] width 694 height 80
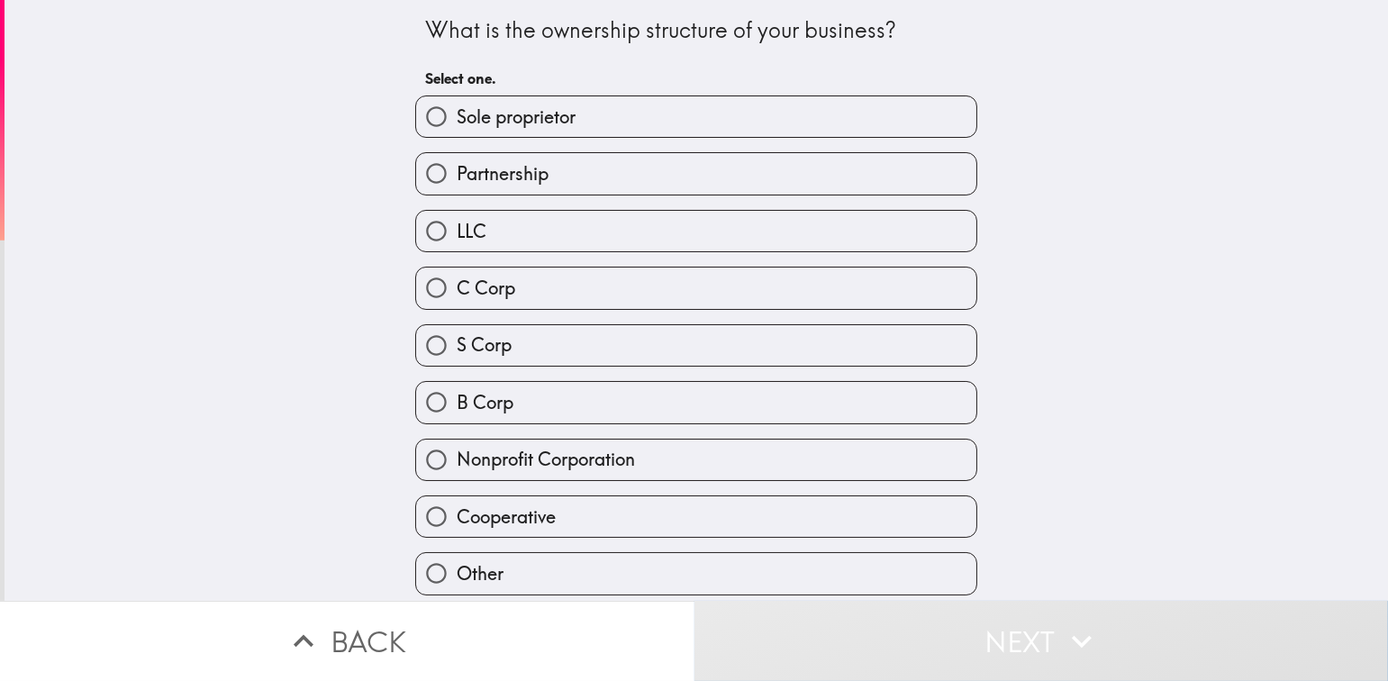
scroll to position [5, 0]
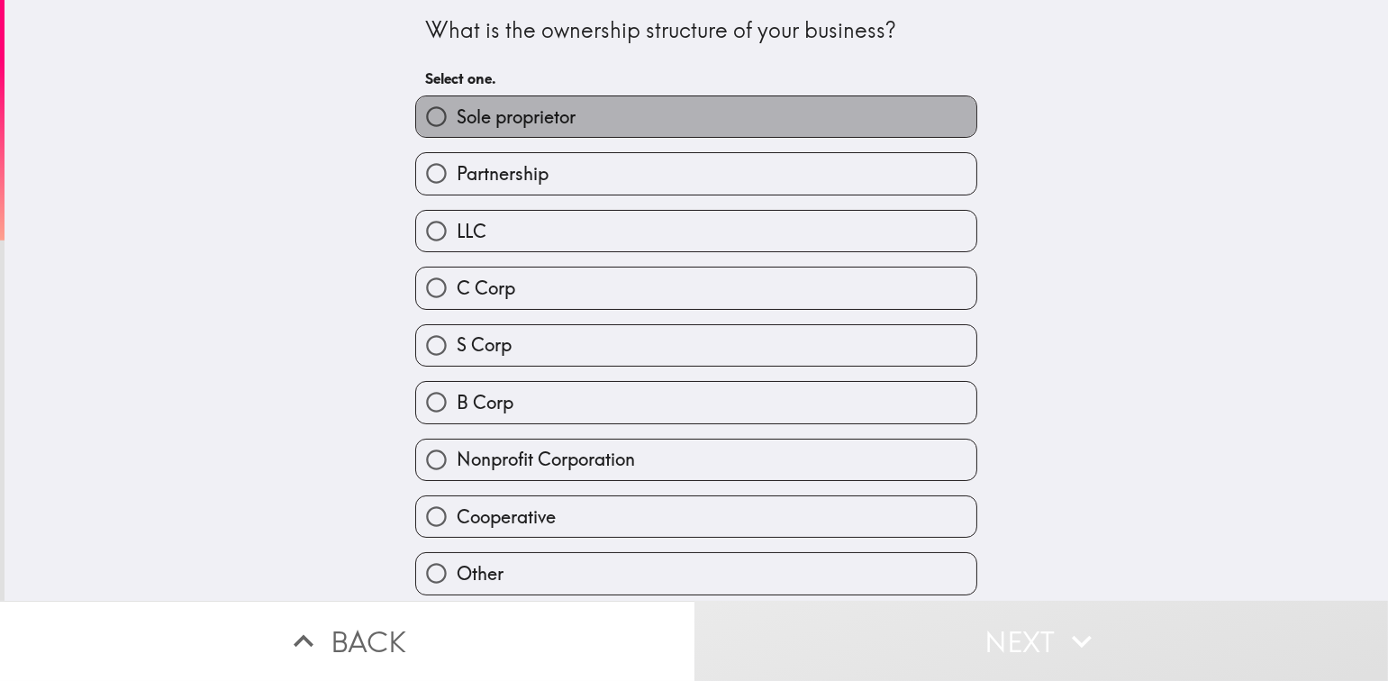
click at [553, 119] on span "Sole proprietor" at bounding box center [516, 116] width 119 height 25
click at [457, 119] on input "Sole proprietor" at bounding box center [436, 116] width 41 height 41
radio input "true"
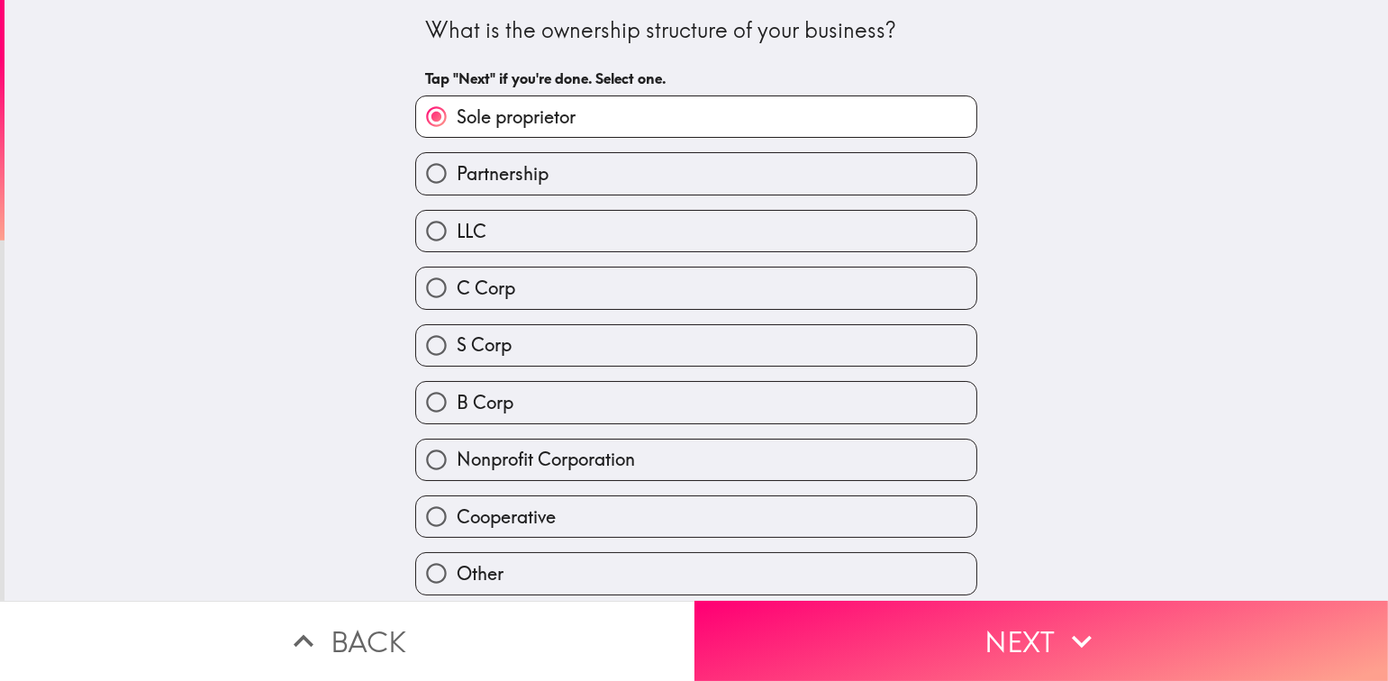
click at [526, 344] on label "S Corp" at bounding box center [696, 345] width 560 height 41
click at [457, 344] on input "S Corp" at bounding box center [436, 345] width 41 height 41
radio input "true"
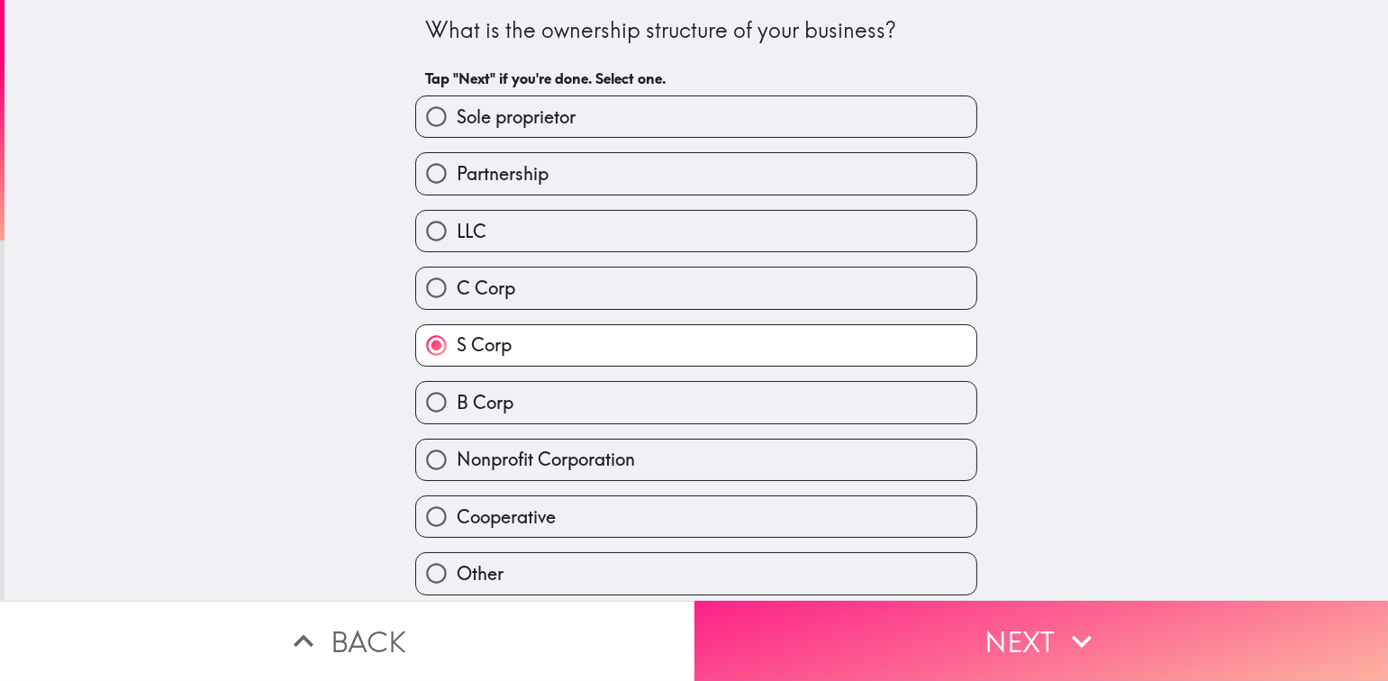
click at [1024, 626] on button "Next" at bounding box center [1041, 641] width 694 height 80
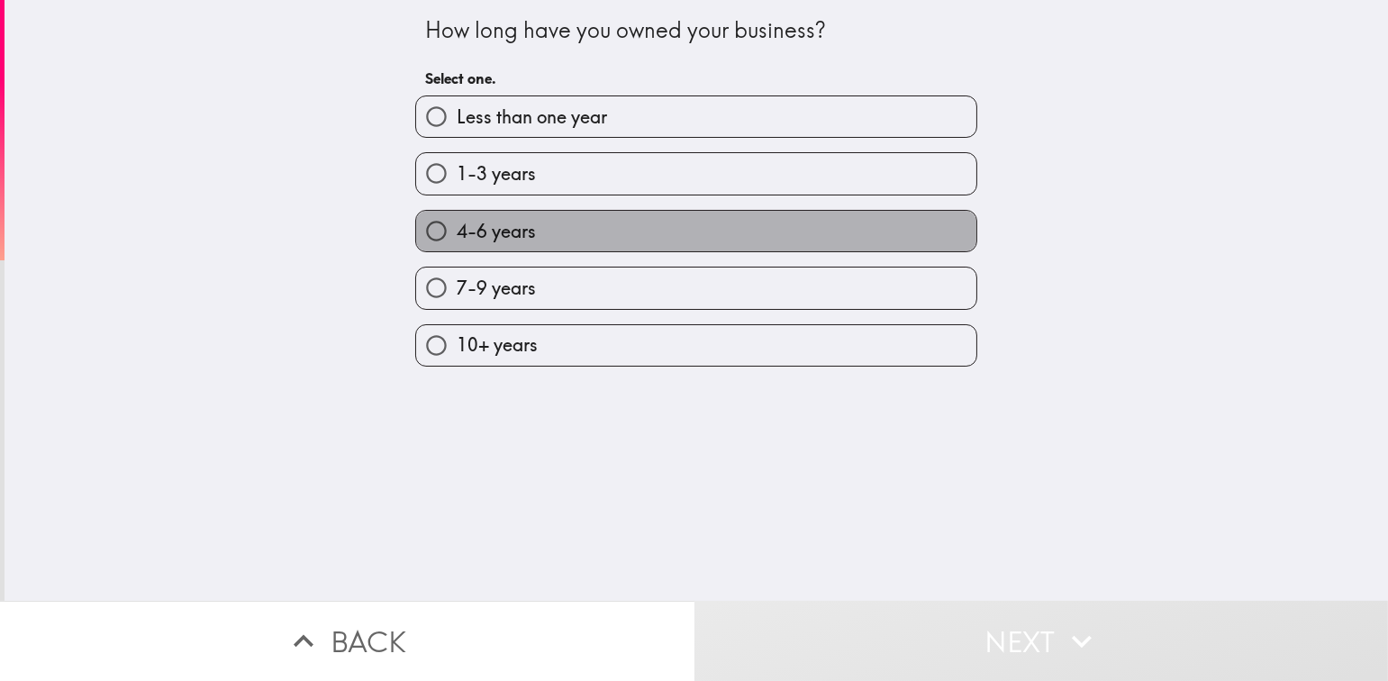
click at [534, 231] on label "4-6 years" at bounding box center [696, 231] width 560 height 41
click at [457, 231] on input "4-6 years" at bounding box center [436, 231] width 41 height 41
radio input "true"
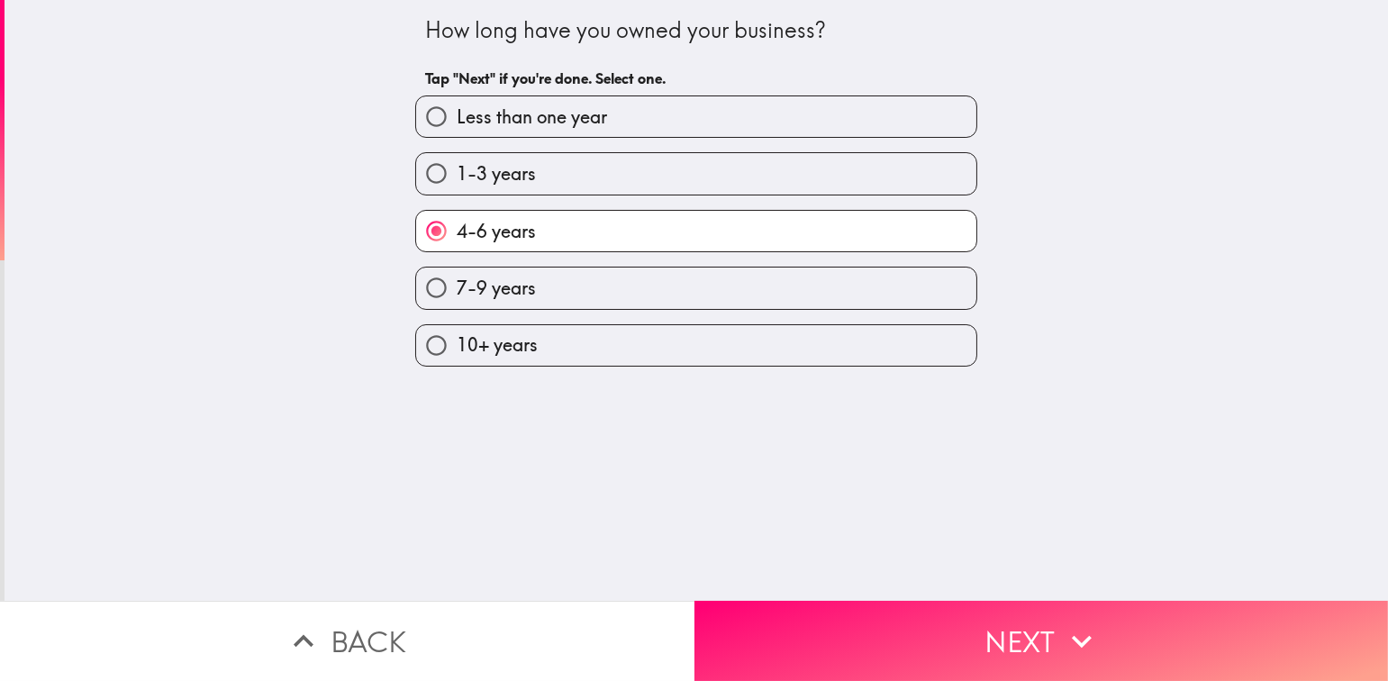
click at [1019, 654] on button "Next" at bounding box center [1041, 641] width 694 height 80
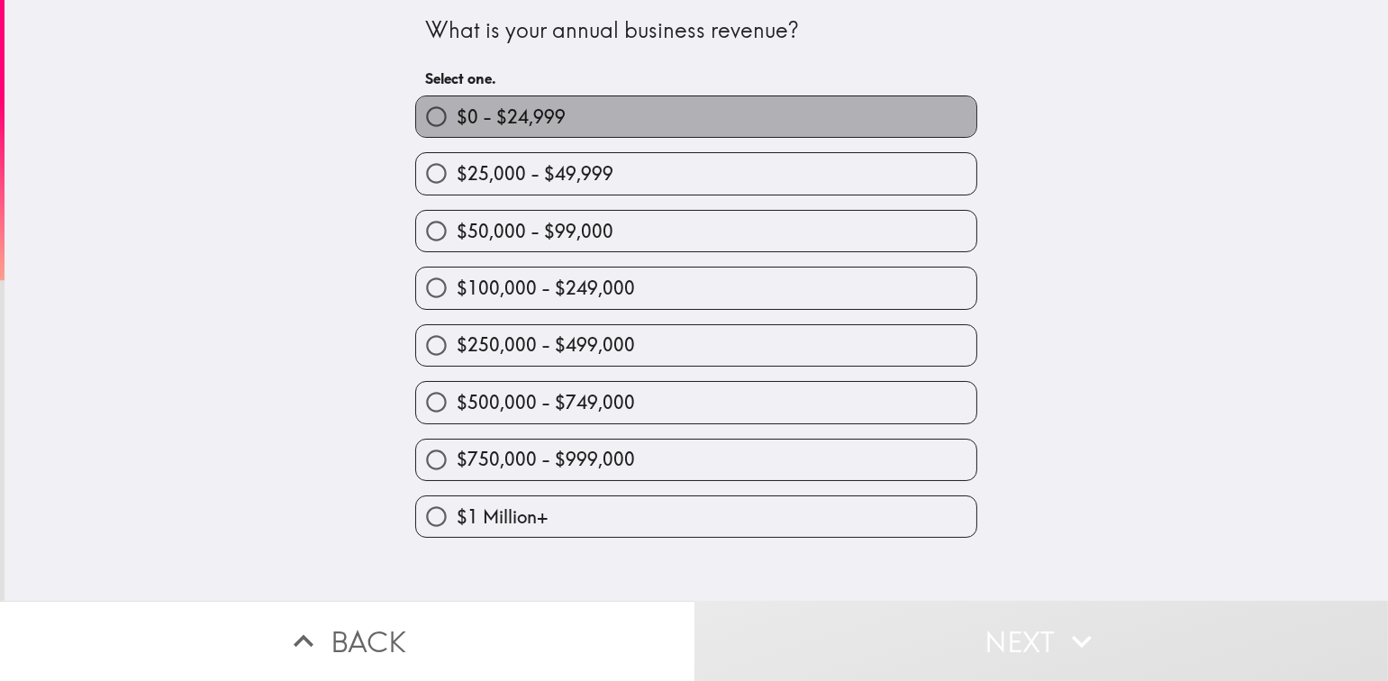
click at [543, 122] on span "$0 - $24,999" at bounding box center [511, 116] width 109 height 25
click at [457, 122] on input "$0 - $24,999" at bounding box center [436, 116] width 41 height 41
radio input "true"
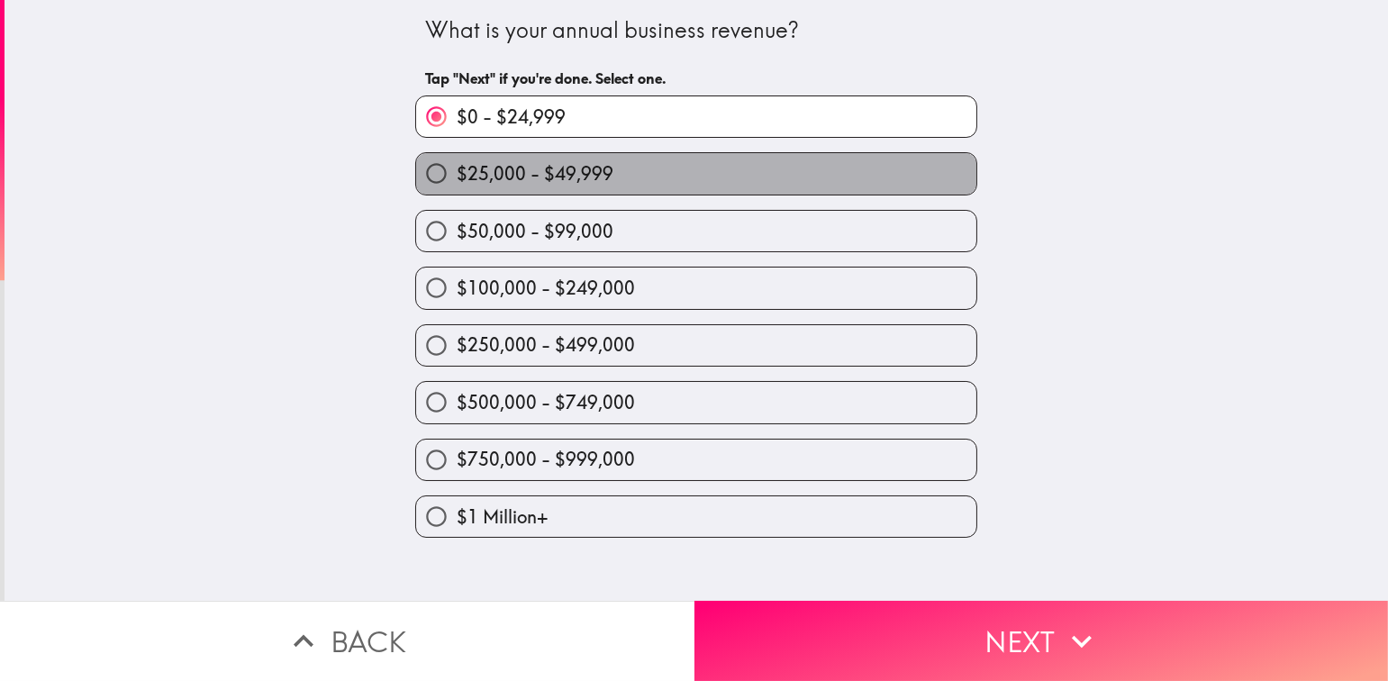
click at [605, 167] on label "$25,000 - $49,999" at bounding box center [696, 173] width 560 height 41
click at [457, 167] on input "$25,000 - $49,999" at bounding box center [436, 173] width 41 height 41
radio input "true"
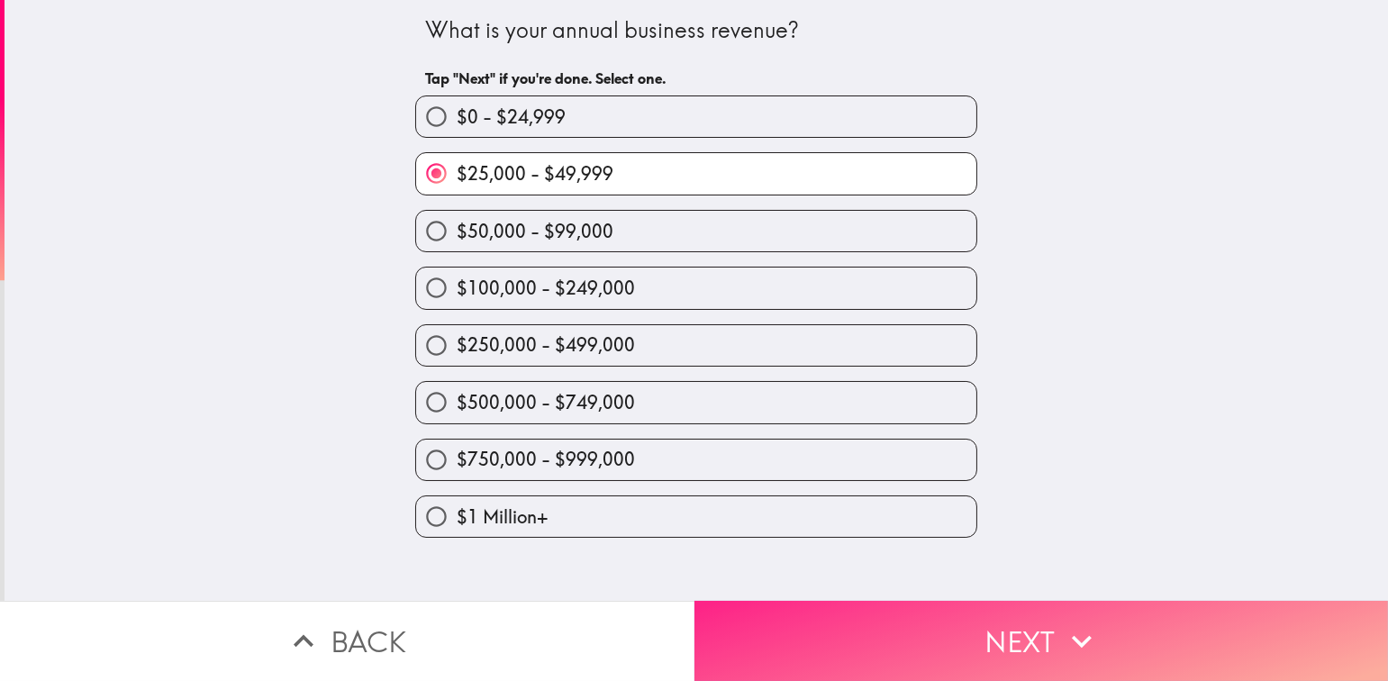
click at [1038, 628] on button "Next" at bounding box center [1041, 641] width 694 height 80
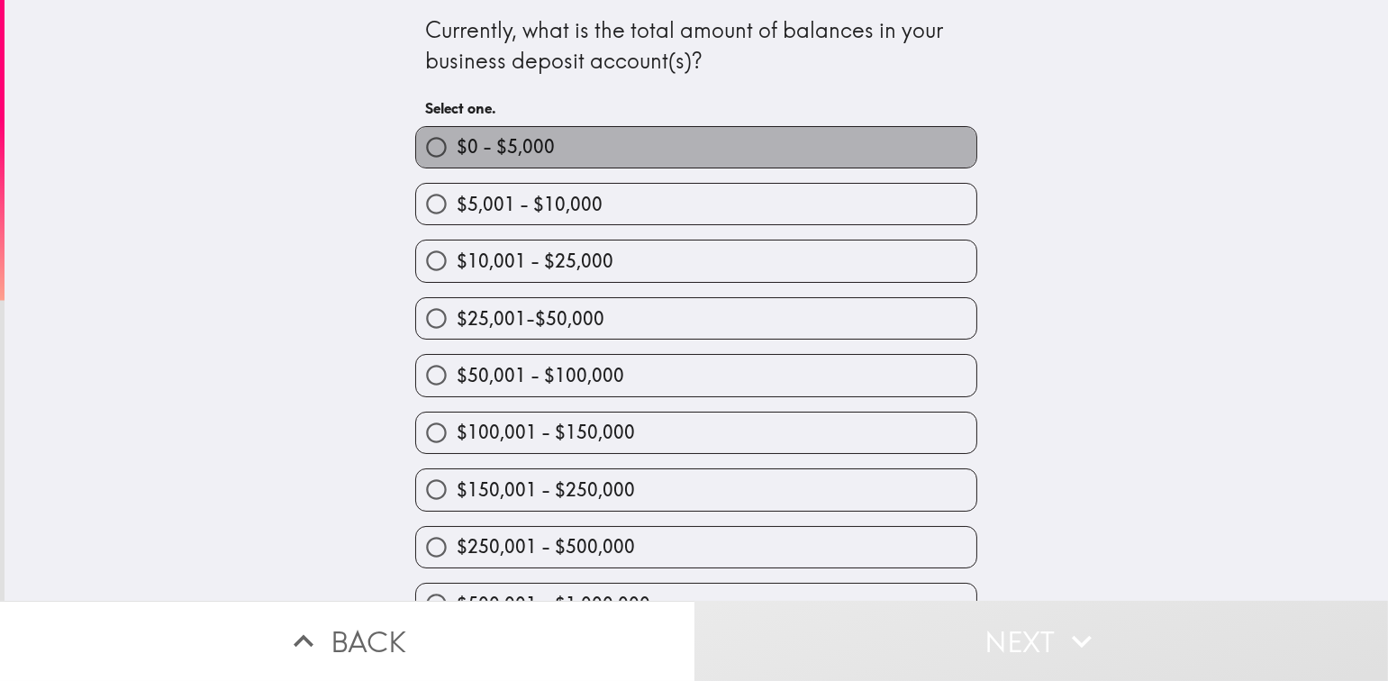
click at [569, 140] on label "$0 - $5,000" at bounding box center [696, 147] width 560 height 41
click at [457, 140] on input "$0 - $5,000" at bounding box center [436, 147] width 41 height 41
radio input "true"
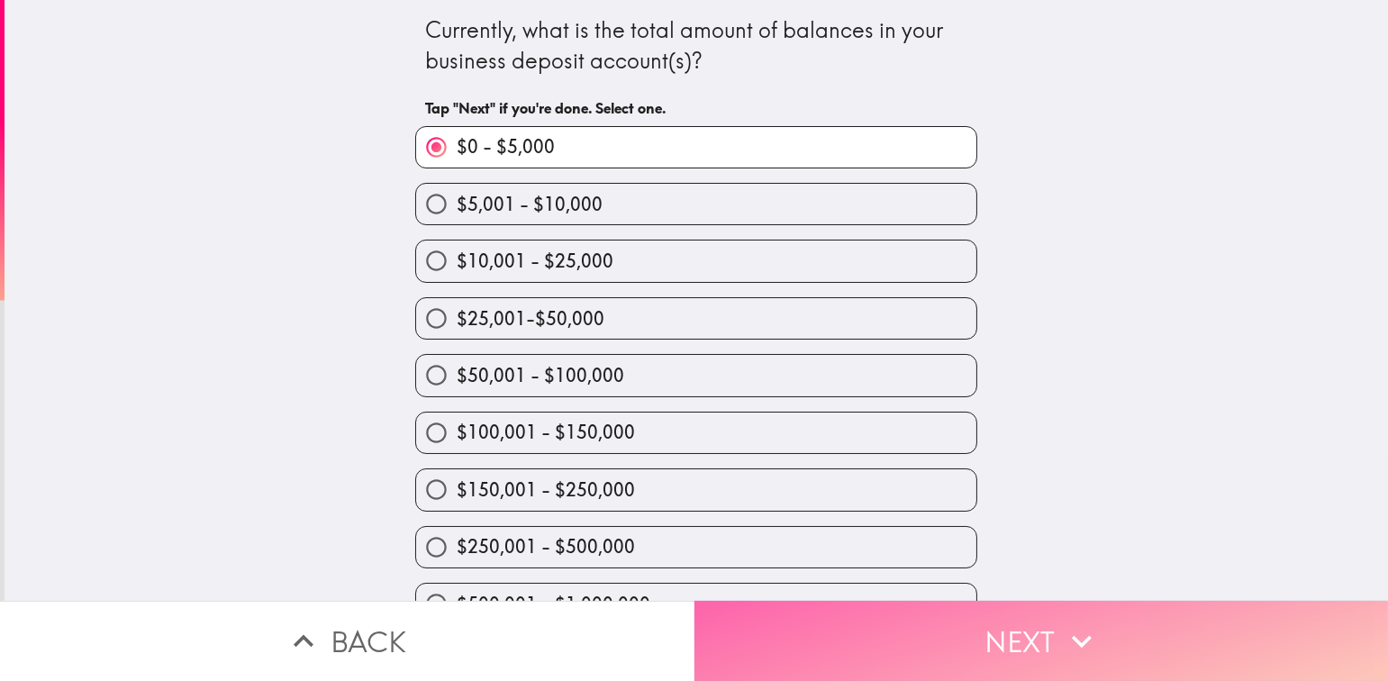
click at [1027, 644] on button "Next" at bounding box center [1041, 641] width 694 height 80
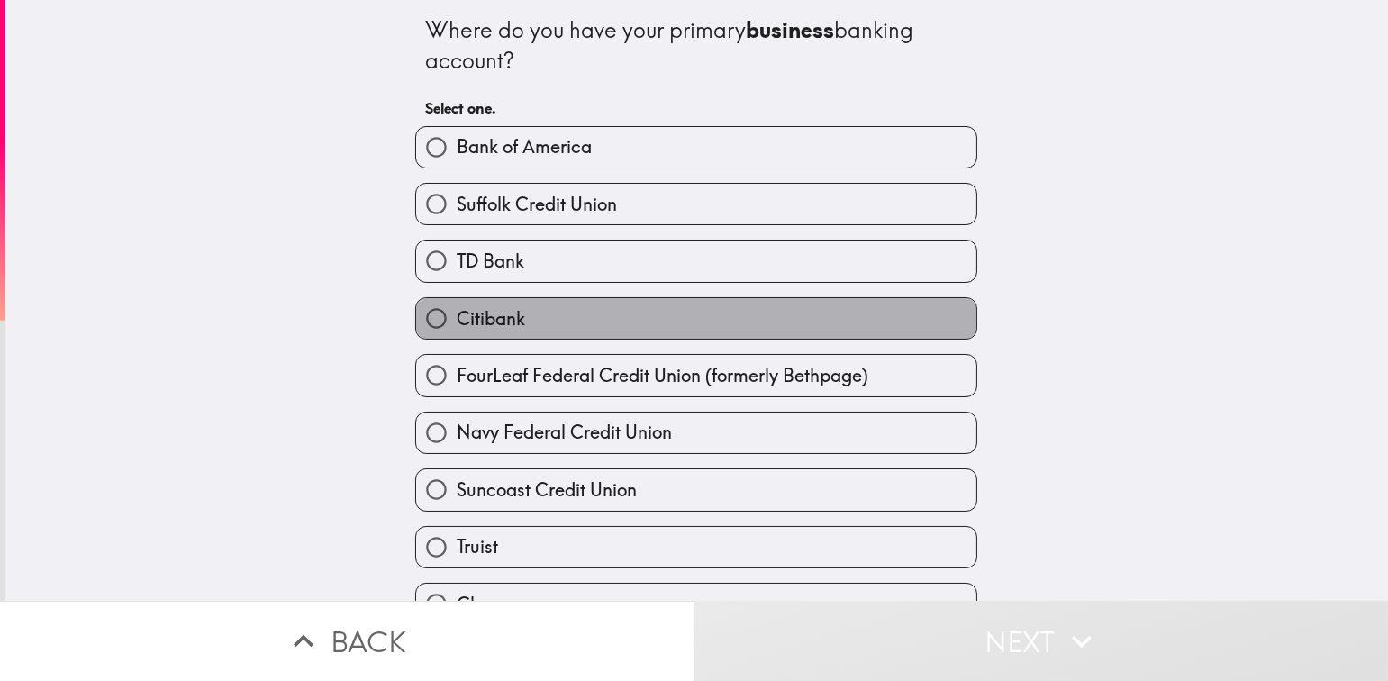
click at [538, 314] on label "Citibank" at bounding box center [696, 318] width 560 height 41
click at [457, 314] on input "Citibank" at bounding box center [436, 318] width 41 height 41
radio input "true"
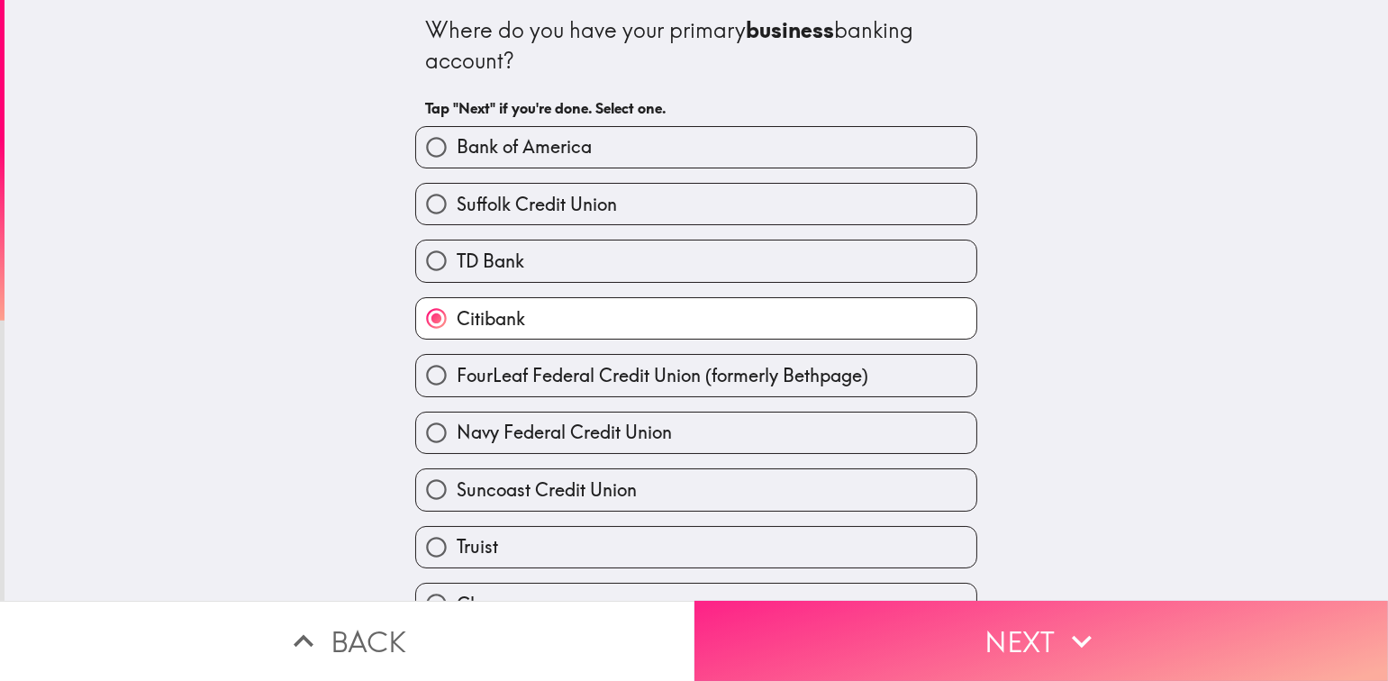
click at [1017, 636] on button "Next" at bounding box center [1041, 641] width 694 height 80
